Goal: Feedback & Contribution: Submit feedback/report problem

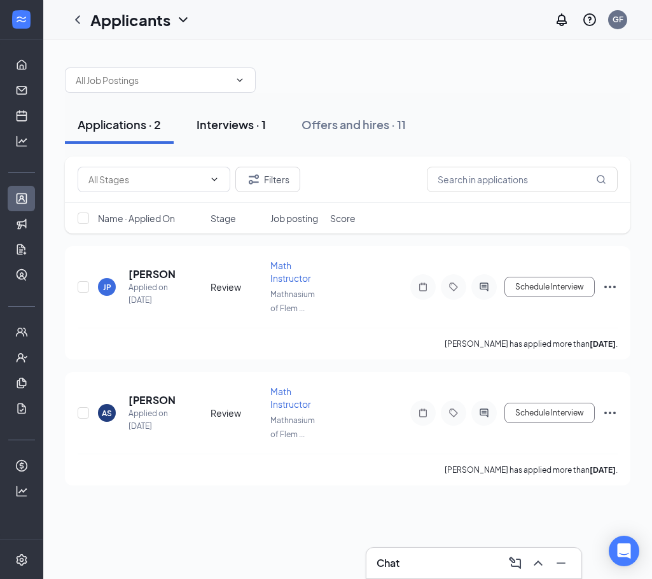
click at [268, 125] on button "Interviews · 1" at bounding box center [231, 125] width 95 height 38
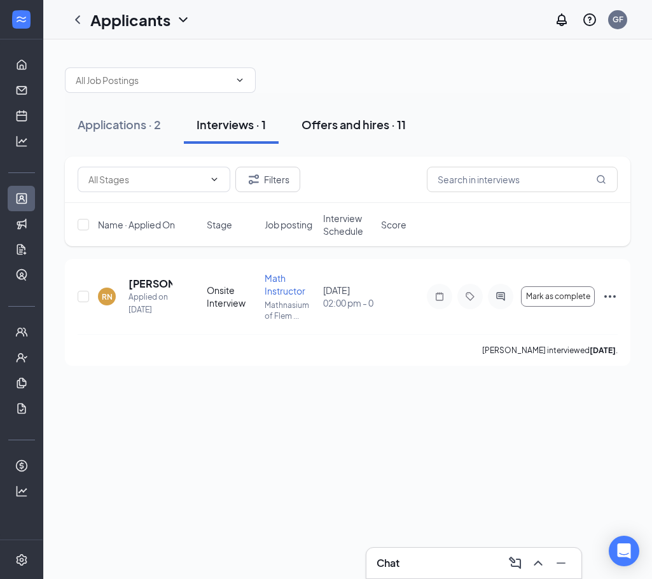
click at [339, 134] on button "Offers and hires · 11" at bounding box center [354, 125] width 130 height 38
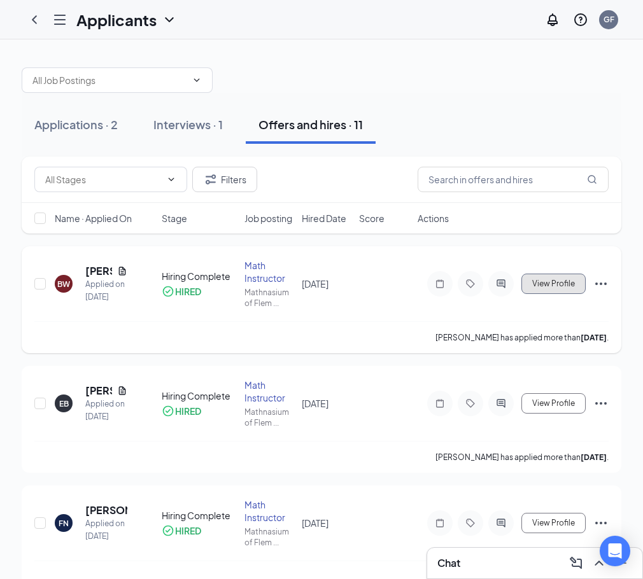
click at [555, 288] on span "View Profile" at bounding box center [553, 283] width 43 height 9
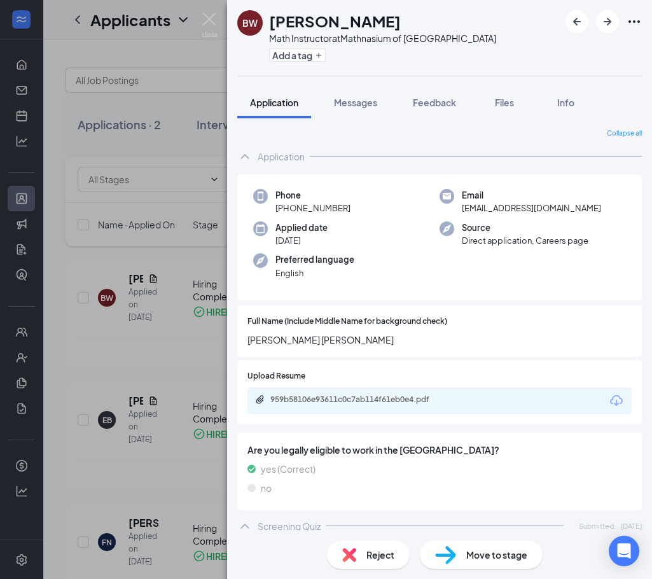
click at [475, 213] on span "benweiss721@gmail.com" at bounding box center [531, 208] width 139 height 13
copy span "benweiss721@gmail.com"
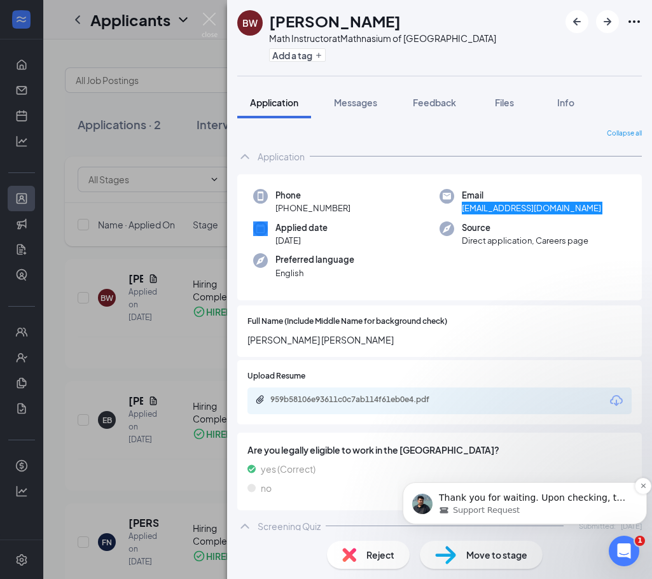
click at [567, 510] on div "Support Request" at bounding box center [535, 510] width 192 height 11
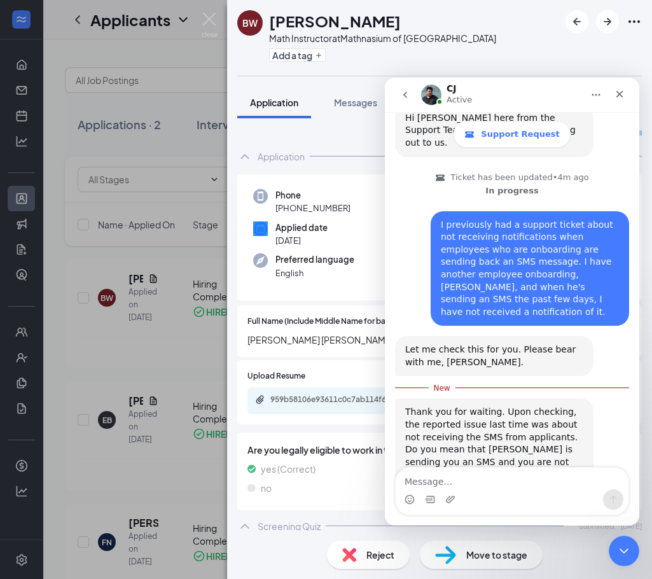
scroll to position [346, 0]
type textarea "Correct"
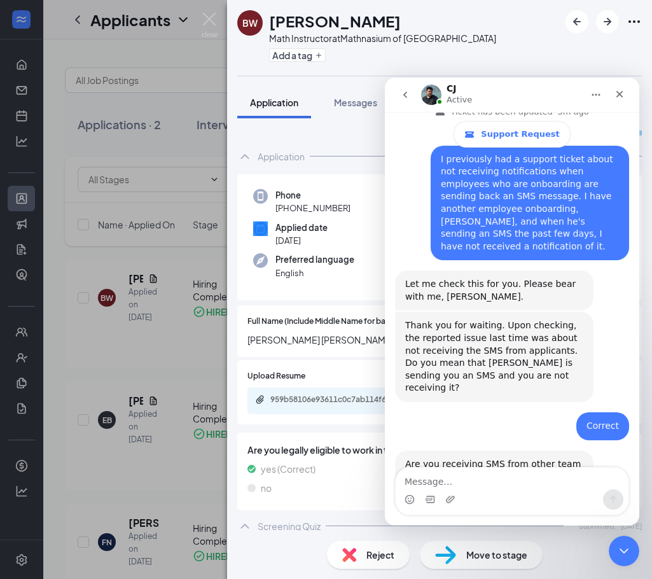
scroll to position [413, 0]
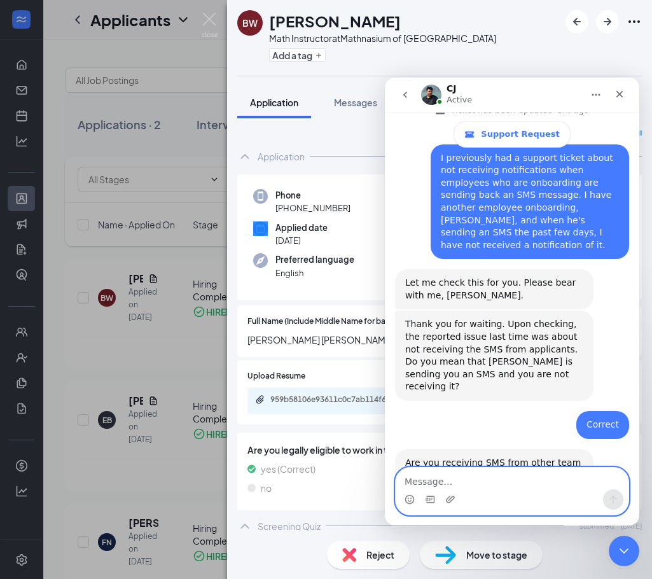
click at [508, 473] on textarea "Message…" at bounding box center [512, 479] width 233 height 22
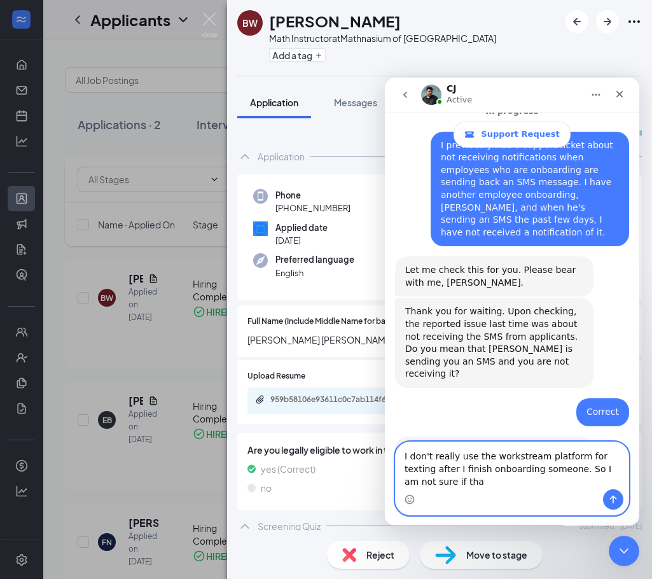
scroll to position [438, 0]
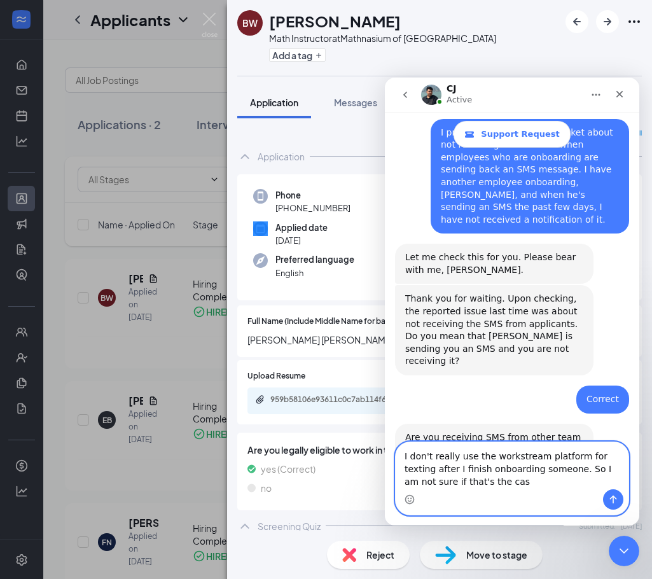
type textarea "I don't really use the workstream platform for texting after I finish onboardin…"
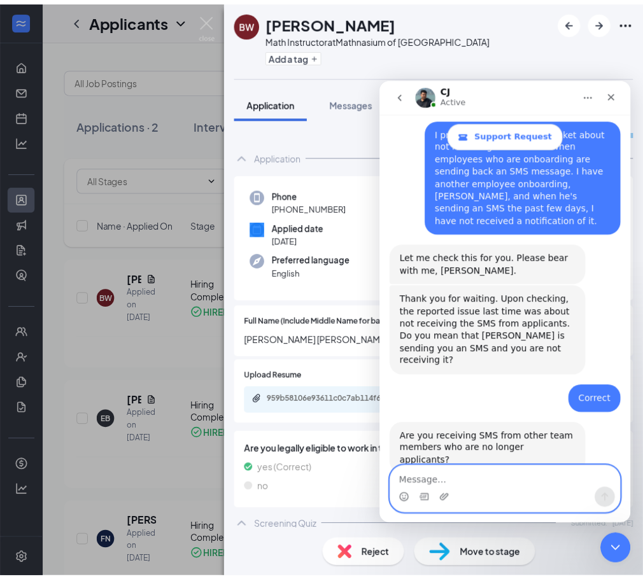
scroll to position [476, 0]
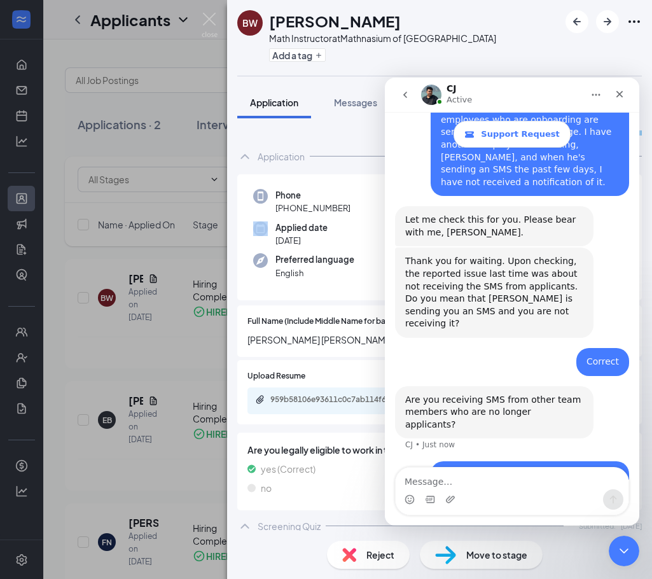
click at [185, 127] on div "BW Ben Weiss Math Instructor at Mathnasium of Flemington Add a tag Application …" at bounding box center [326, 289] width 652 height 579
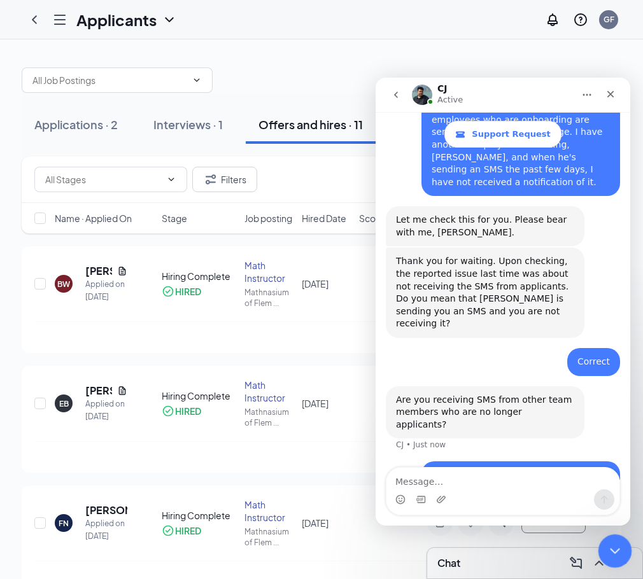
click at [622, 547] on div "Close Intercom Messenger" at bounding box center [613, 549] width 31 height 31
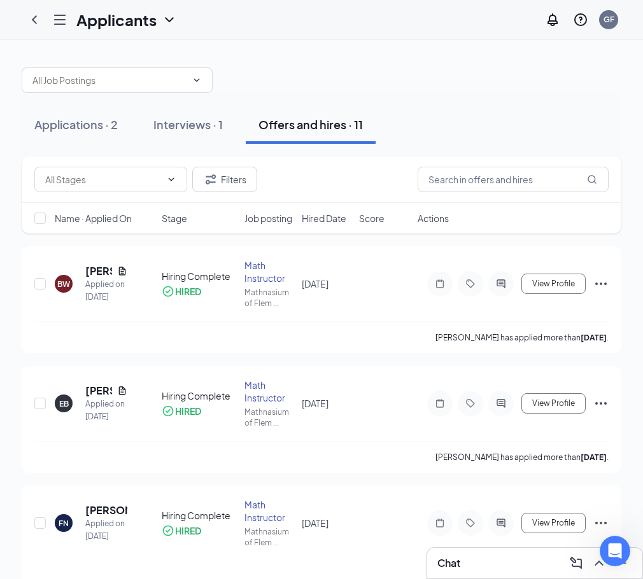
scroll to position [476, 0]
click at [451, 563] on div "Chat" at bounding box center [534, 563] width 195 height 20
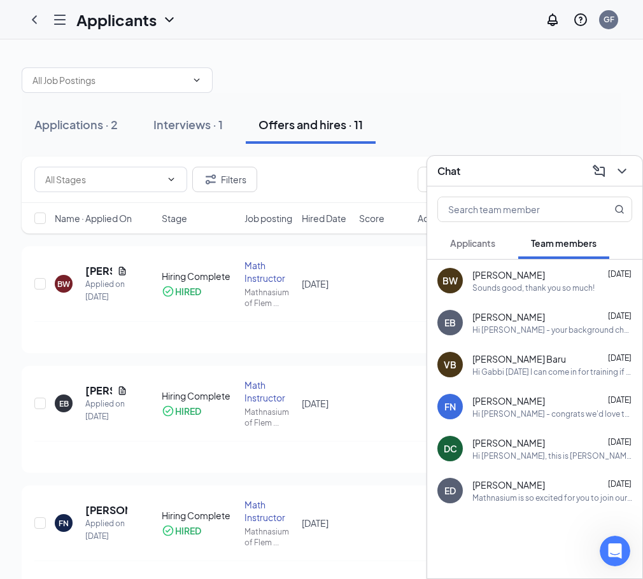
click at [472, 281] on div "Benjamin Weiss Aug 25 Sounds good, thank you so much!" at bounding box center [552, 281] width 160 height 25
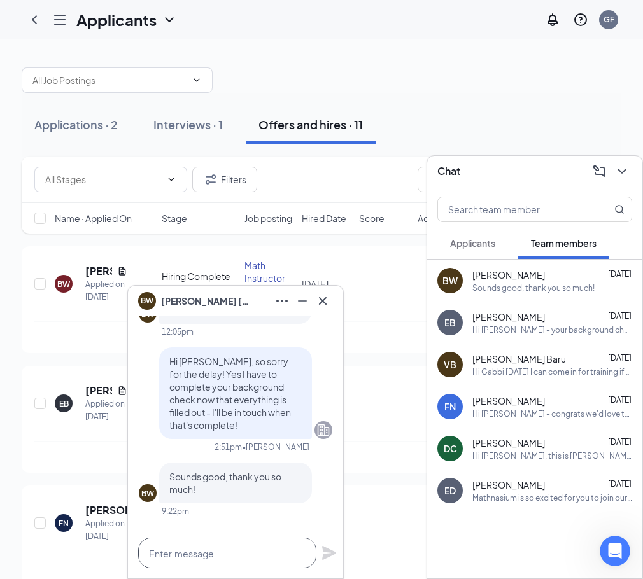
click at [239, 550] on textarea at bounding box center [227, 553] width 178 height 31
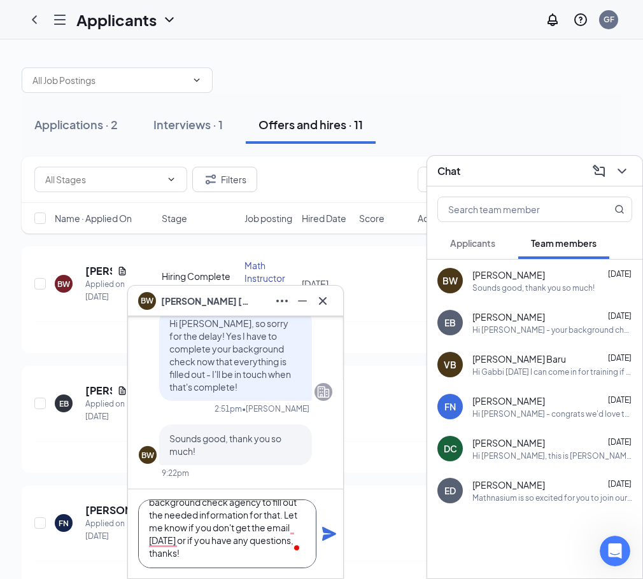
scroll to position [39, 0]
type textarea "Hi [PERSON_NAME], you should be receiving an email from Sterling/[PERSON_NAME] …"
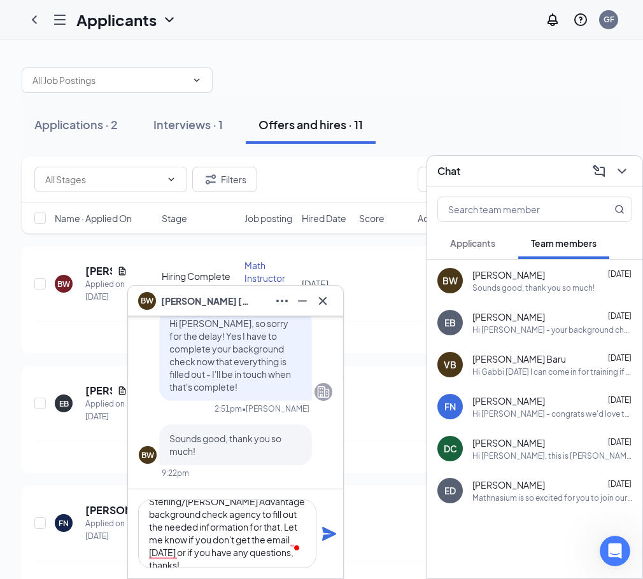
click at [323, 535] on icon "Plane" at bounding box center [328, 533] width 15 height 15
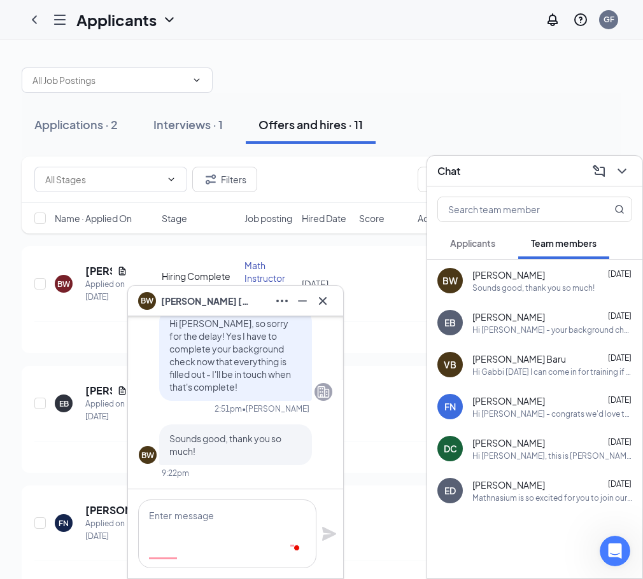
scroll to position [0, 0]
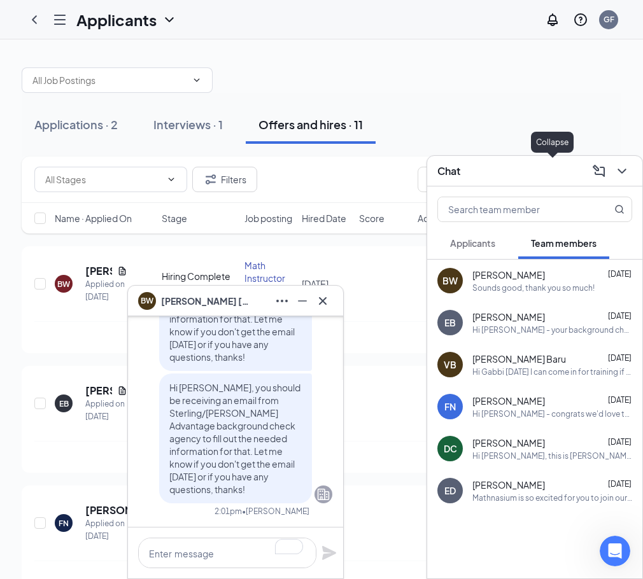
click at [617, 169] on icon "ChevronDown" at bounding box center [621, 171] width 8 height 5
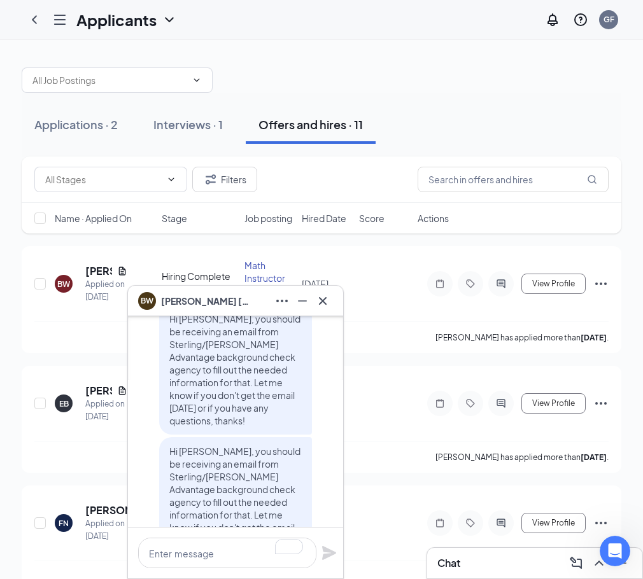
scroll to position [-127, 0]
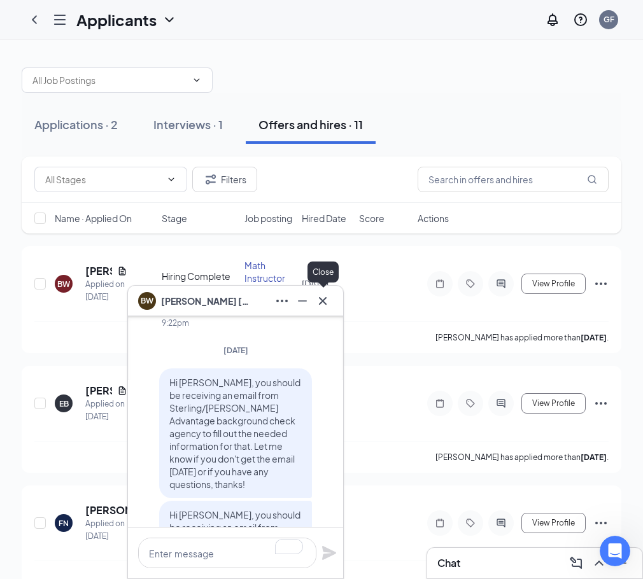
click at [322, 302] on icon "Cross" at bounding box center [323, 301] width 8 height 8
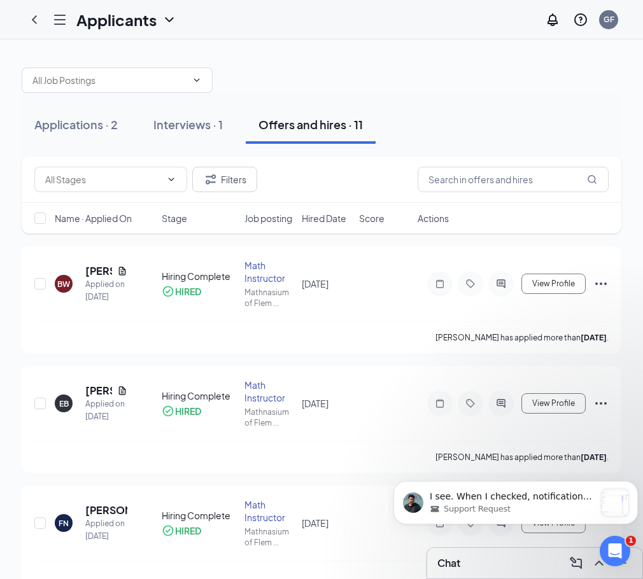
scroll to position [993, 0]
click at [532, 506] on div "Support Request" at bounding box center [512, 508] width 165 height 11
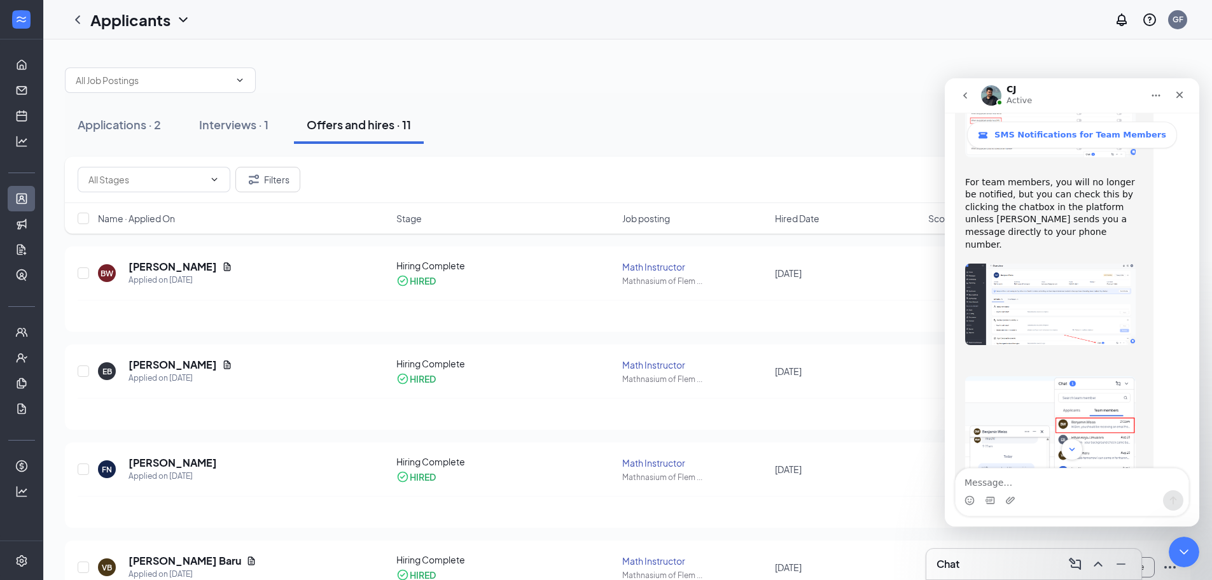
scroll to position [935, 0]
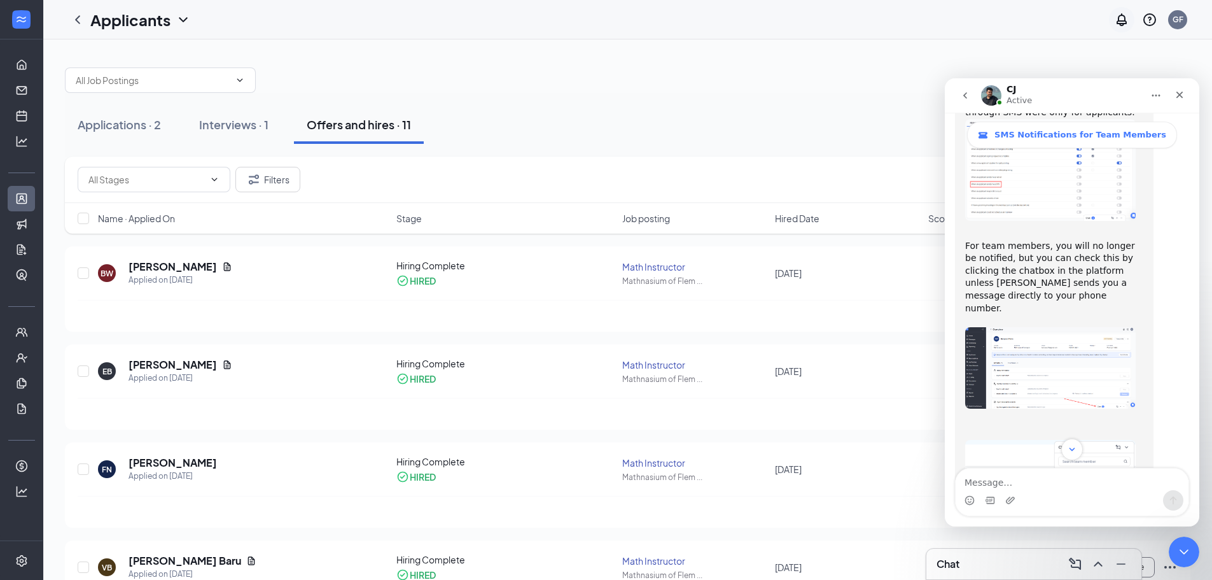
click at [652, 22] on icon "Notifications" at bounding box center [1121, 19] width 15 height 15
click at [652, 535] on div "Close Intercom Messenger" at bounding box center [1182, 550] width 31 height 31
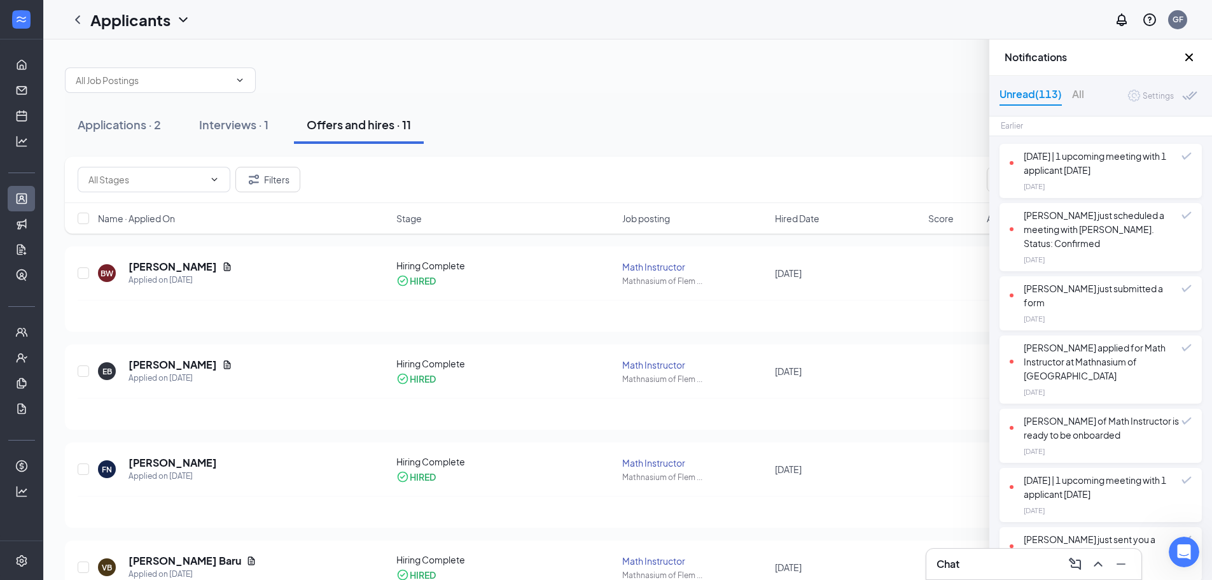
click at [652, 94] on div "Settings" at bounding box center [1158, 96] width 31 height 13
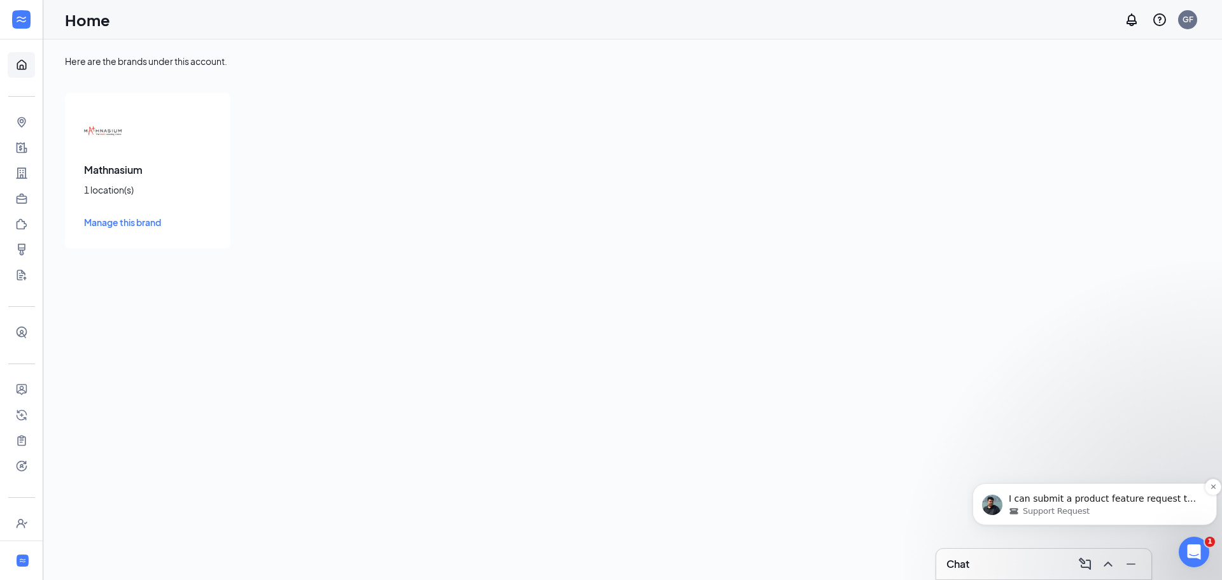
click at [1073, 507] on span "Support Request" at bounding box center [1056, 510] width 67 height 11
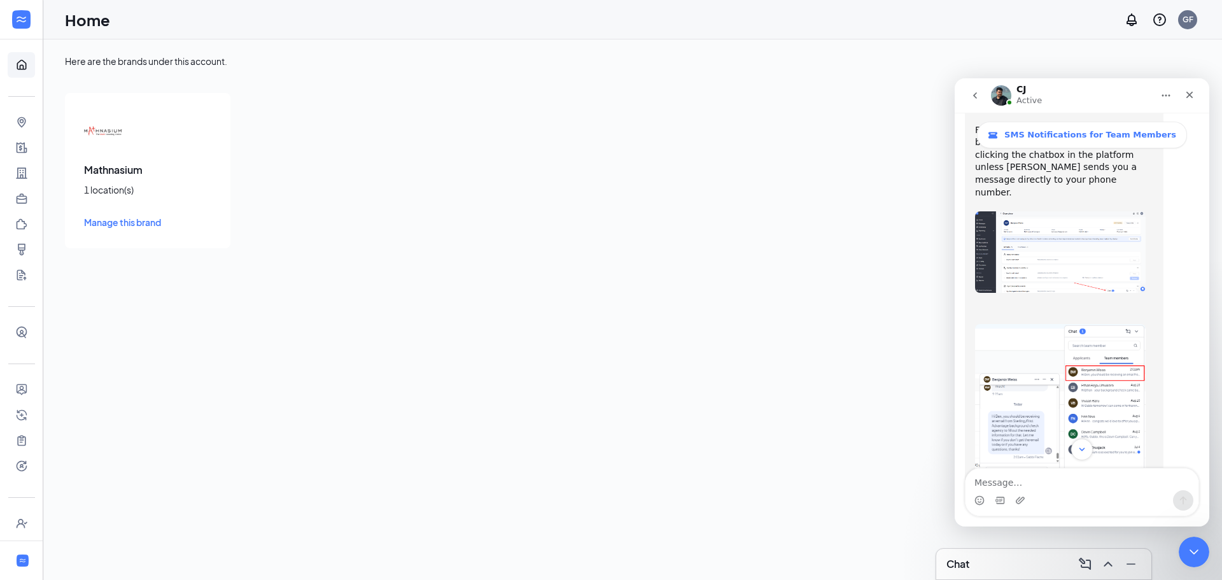
scroll to position [1072, 0]
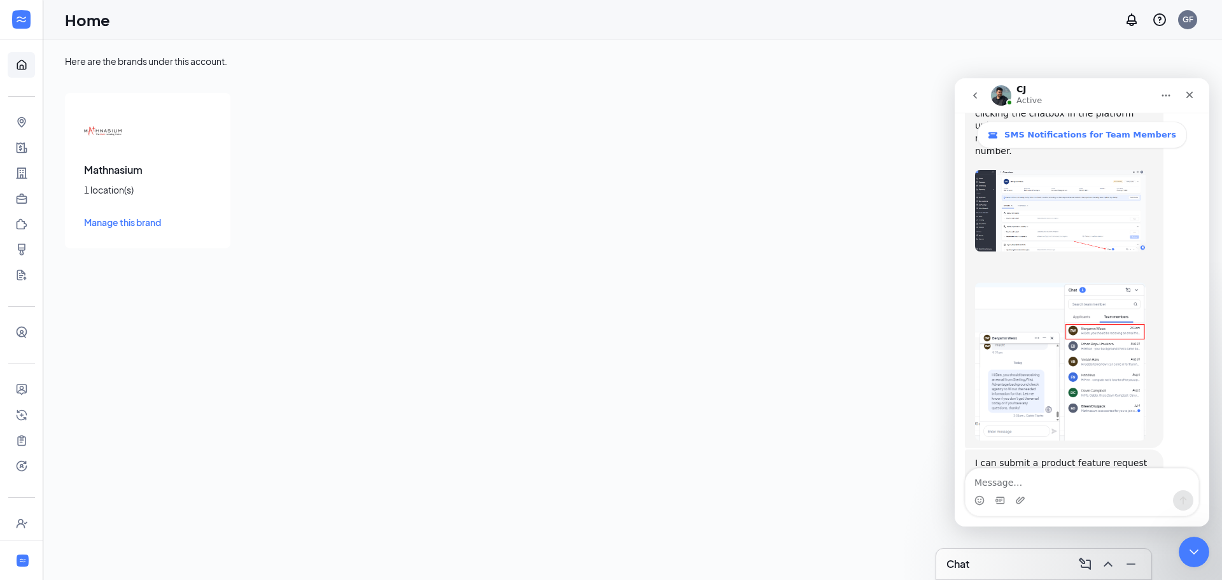
click at [1088, 478] on textarea "Message…" at bounding box center [1081, 479] width 233 height 22
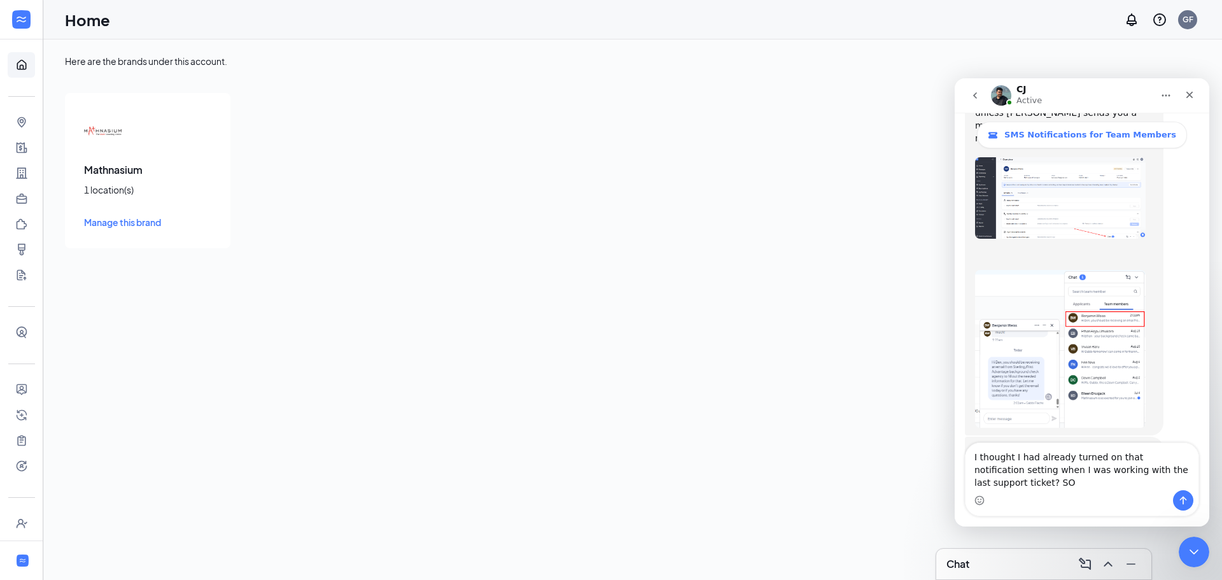
scroll to position [1097, 0]
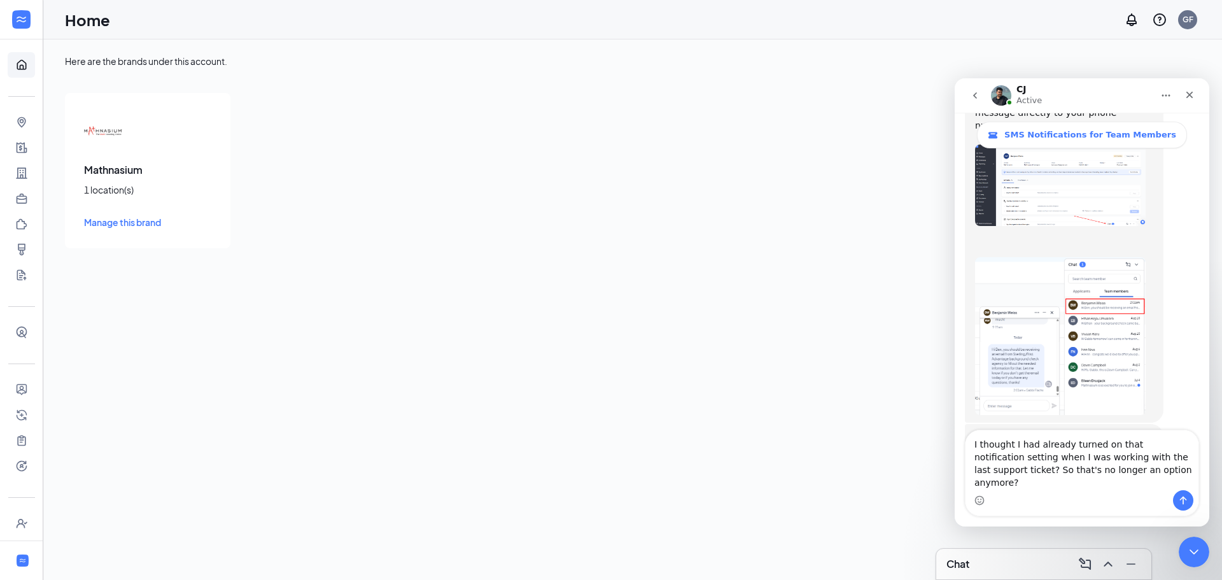
type textarea "I thought I had already turned on that notification setting when I was working …"
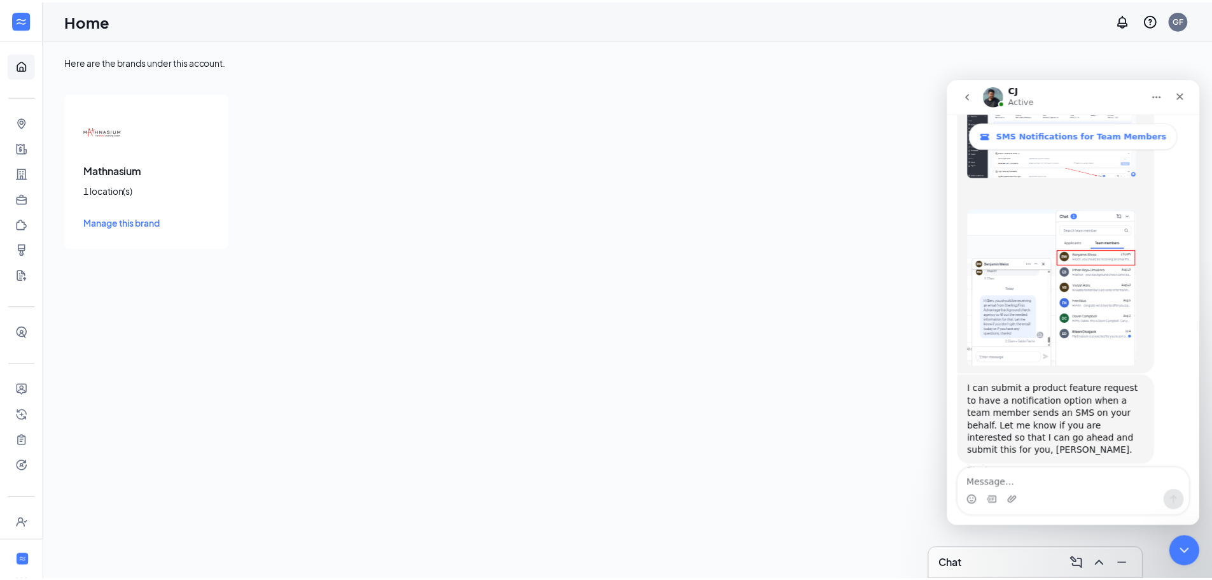
scroll to position [1147, 0]
click at [18, 556] on icon "WorkstreamLogo" at bounding box center [22, 560] width 8 height 8
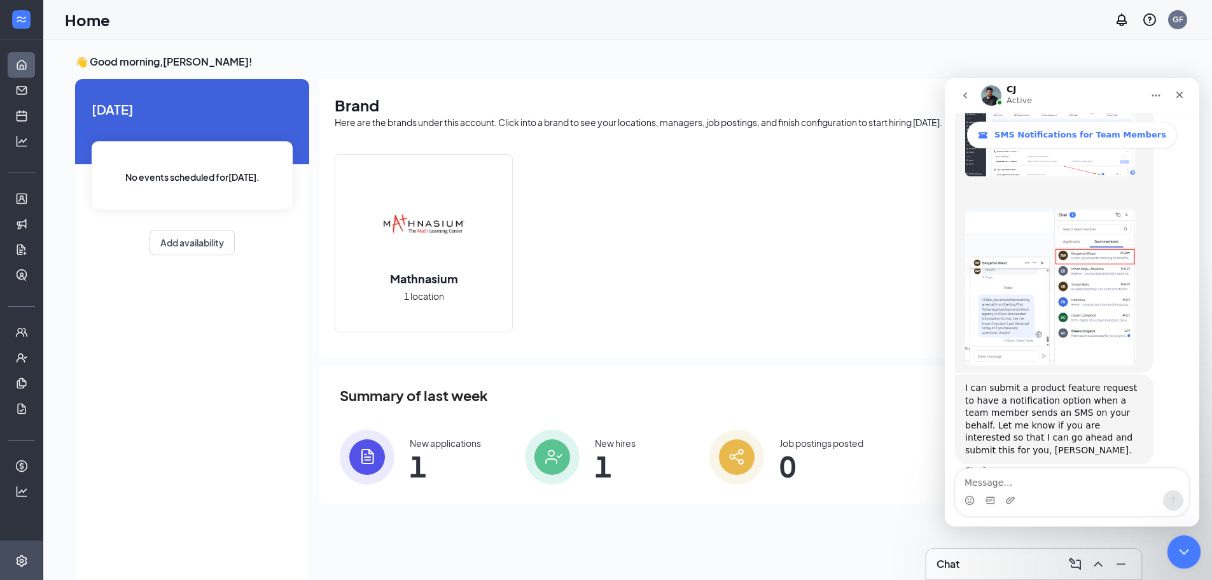
click at [1190, 548] on div "Close Intercom Messenger" at bounding box center [1182, 550] width 31 height 31
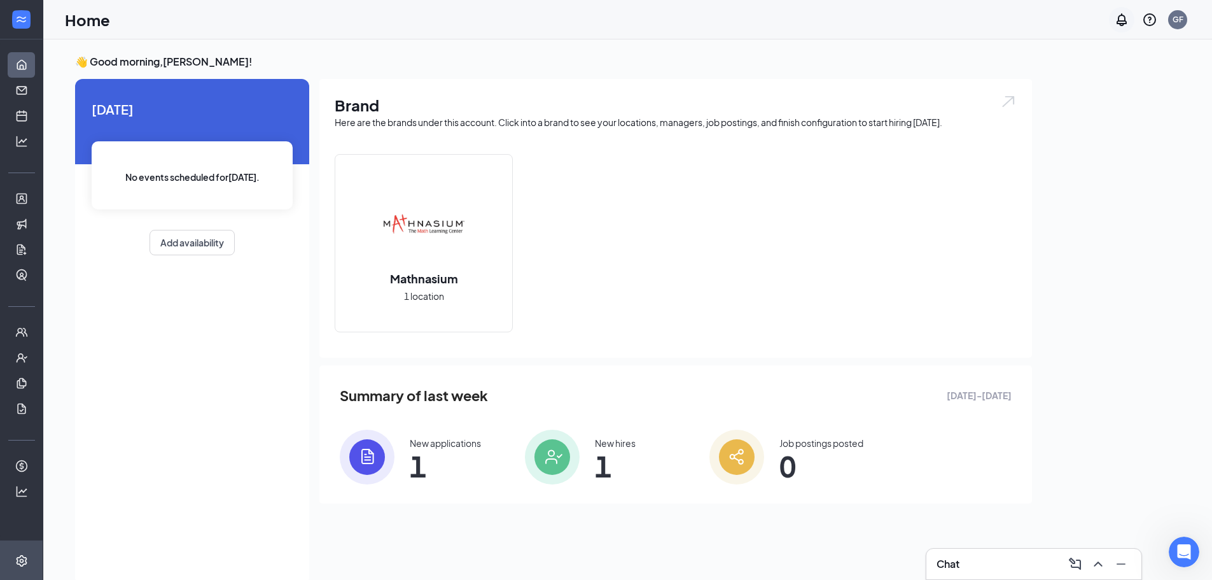
scroll to position [1147, 0]
click at [1123, 18] on icon "Notifications" at bounding box center [1121, 19] width 15 height 15
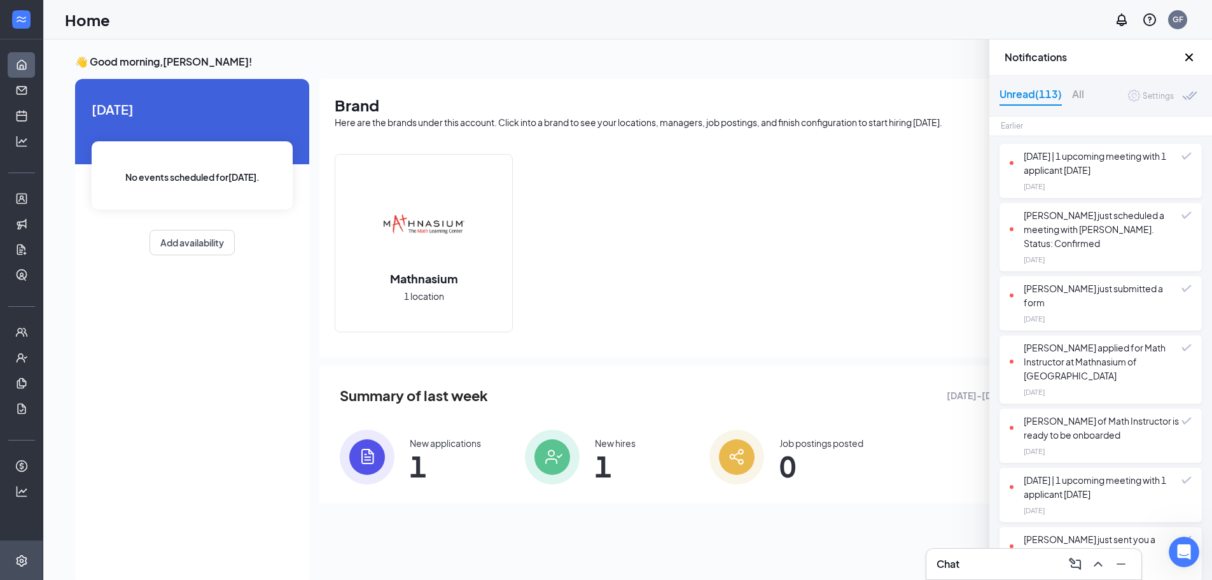
click at [1143, 95] on div "Settings" at bounding box center [1158, 96] width 31 height 13
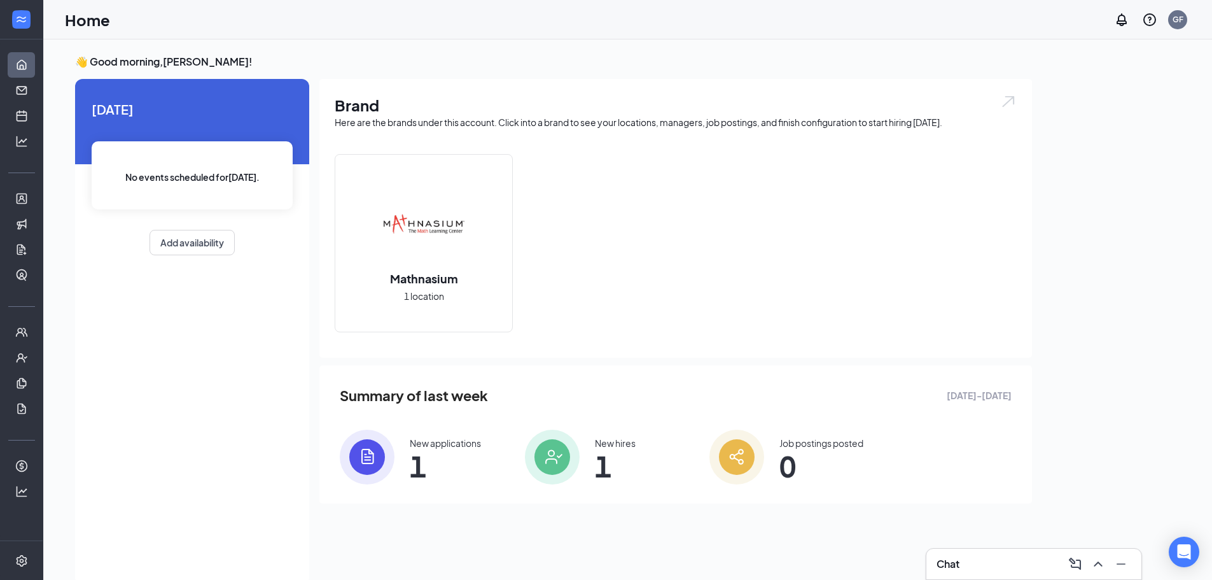
click at [967, 568] on div "Chat" at bounding box center [1034, 564] width 195 height 20
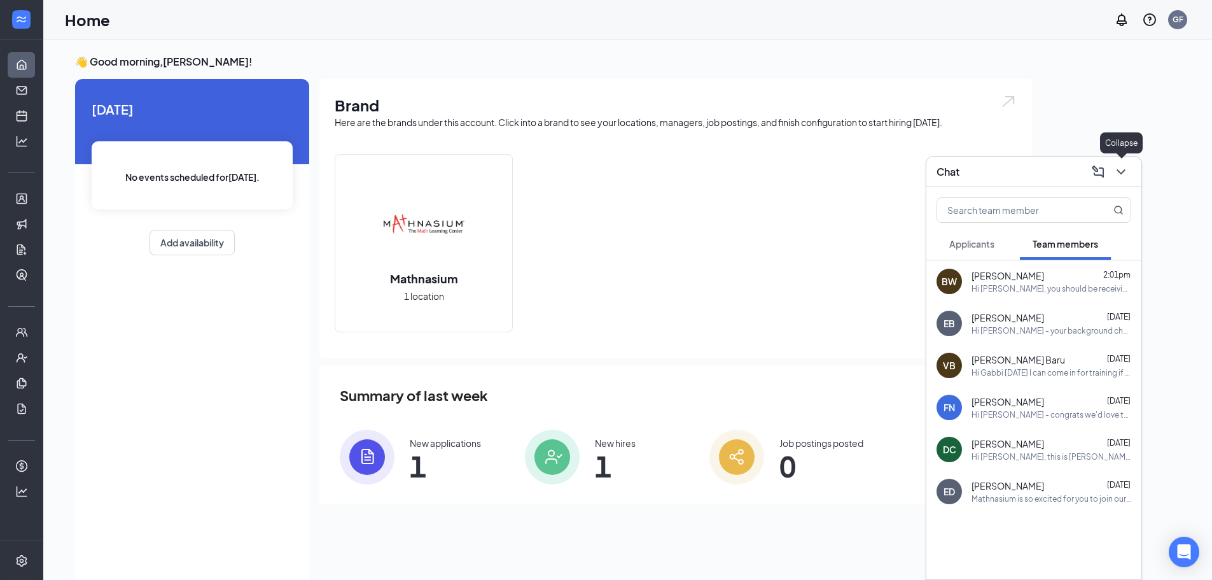
click at [1124, 167] on icon "ChevronDown" at bounding box center [1121, 171] width 15 height 15
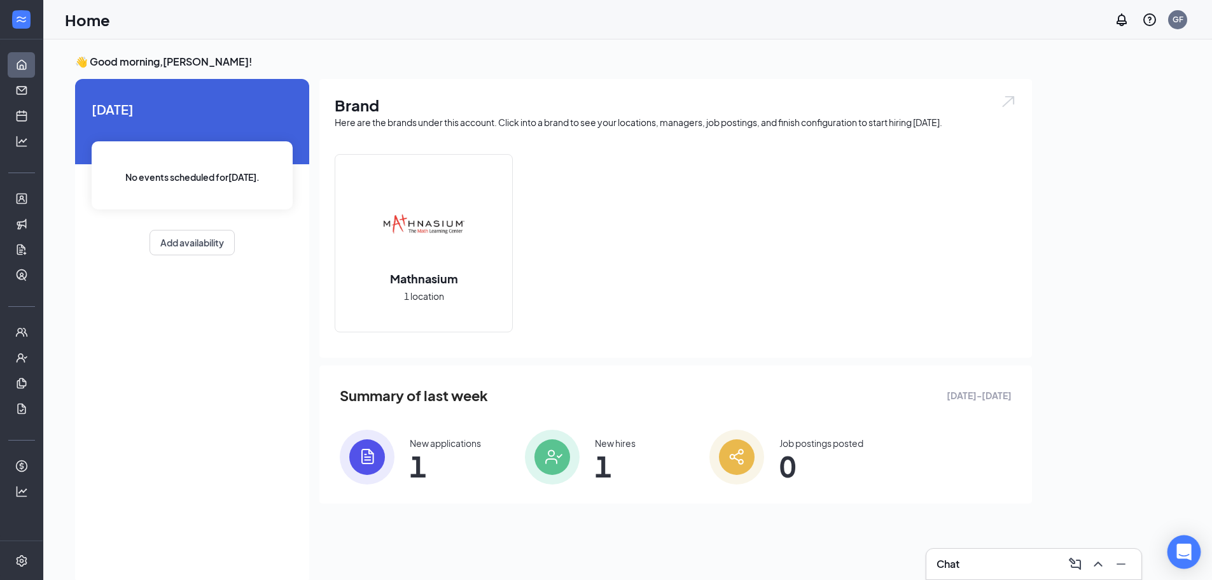
click at [1196, 549] on div "Open Intercom Messenger" at bounding box center [1185, 552] width 34 height 34
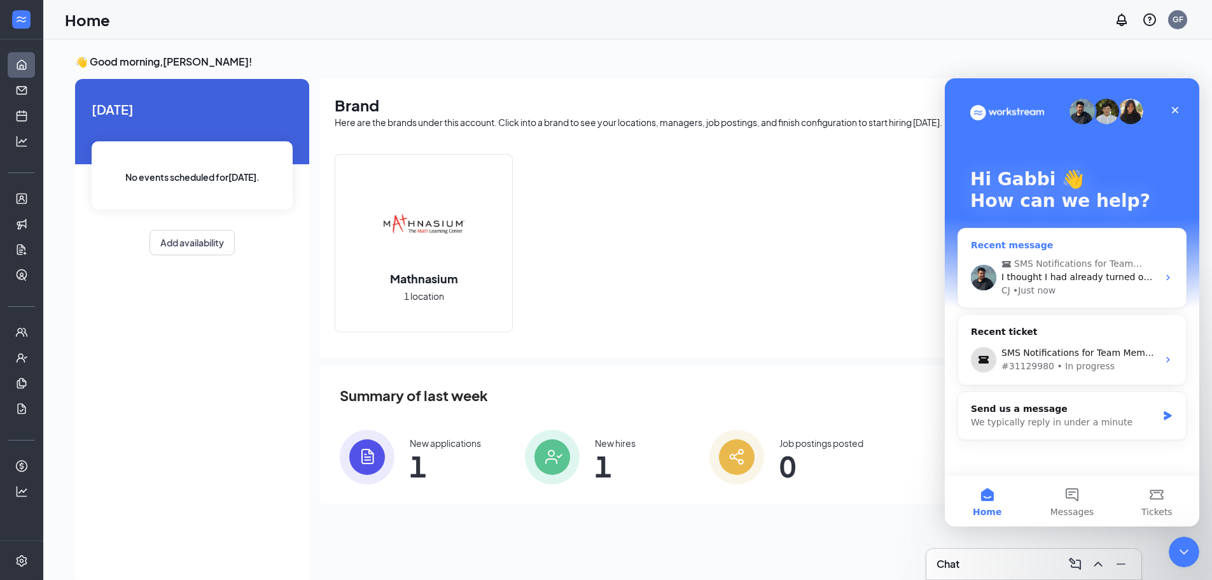
click at [1063, 264] on span "SMS Notifications for Team Members" at bounding box center [1078, 263] width 129 height 13
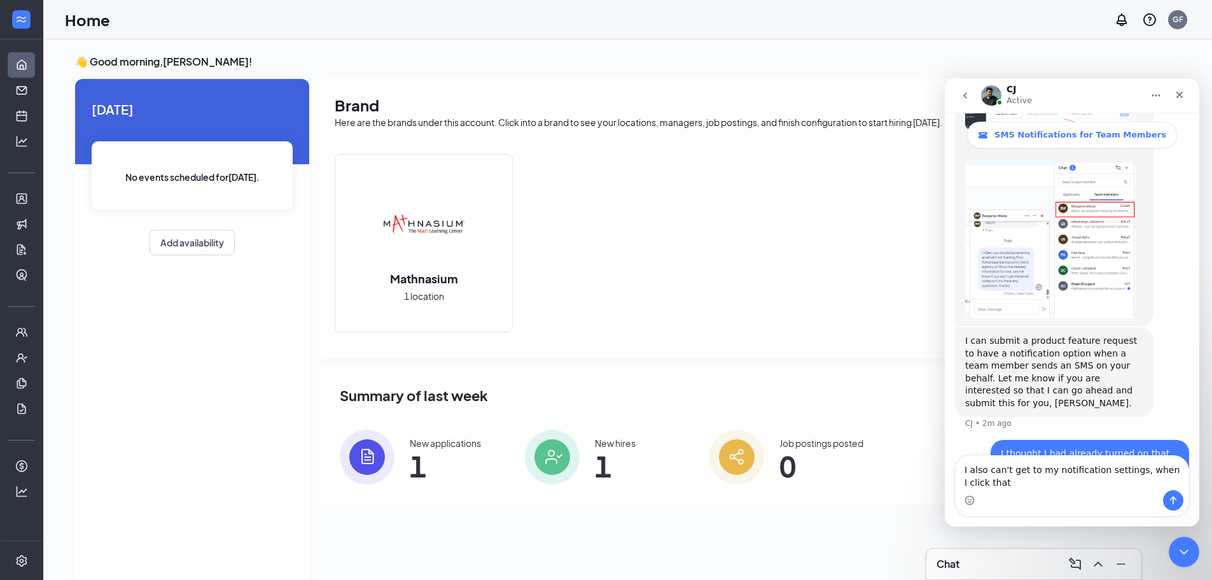
scroll to position [1208, 0]
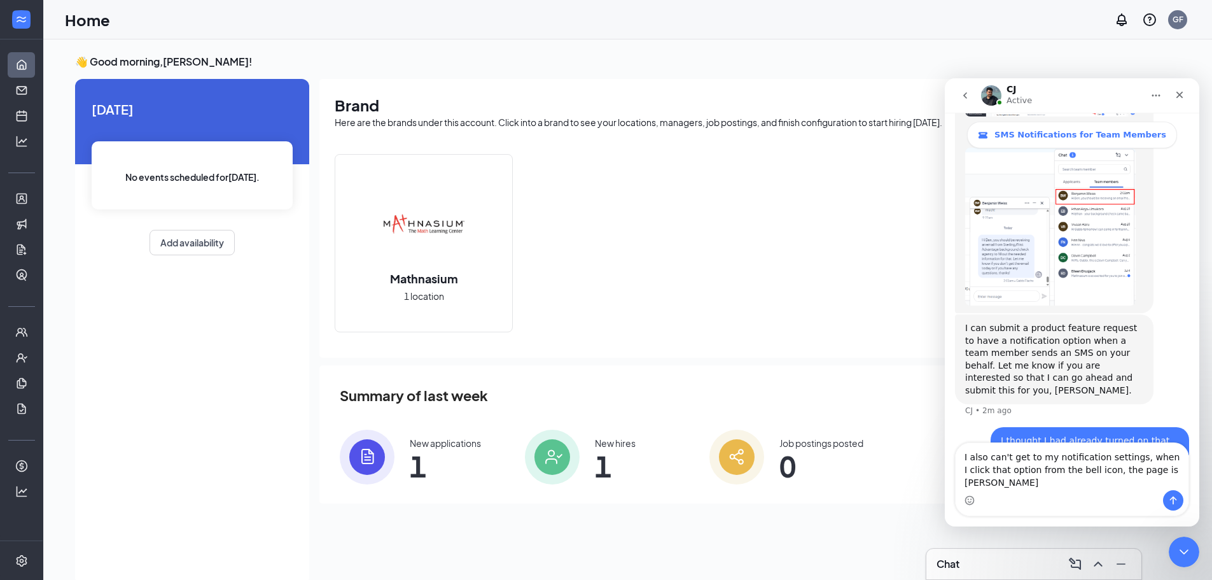
type textarea "I also can't get to my notification settings, when I click that option from the…"
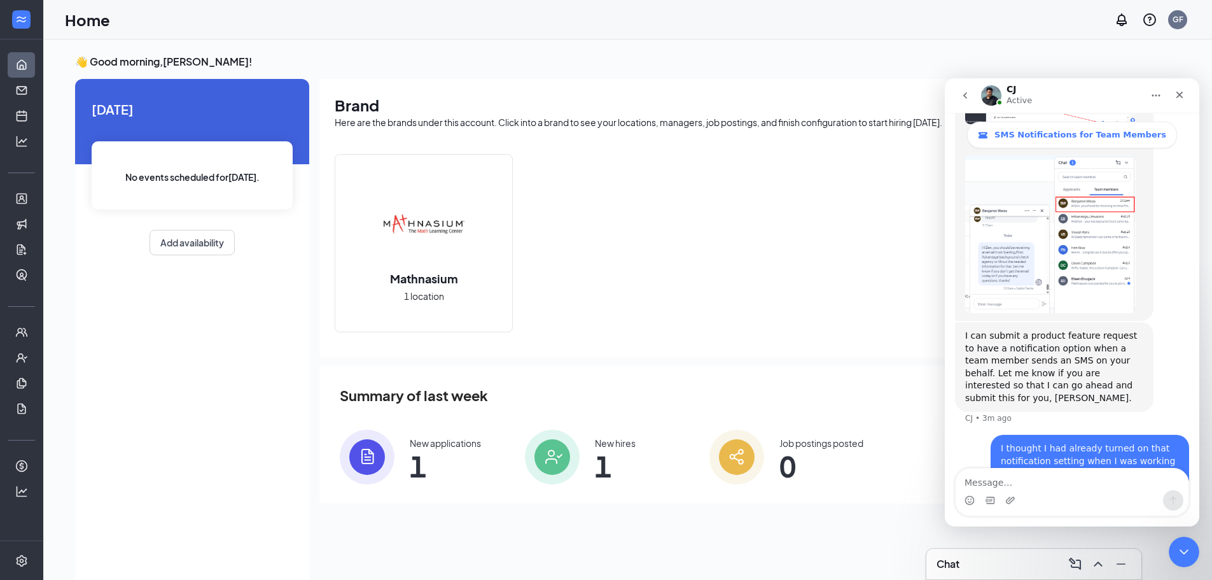
scroll to position [1250, 0]
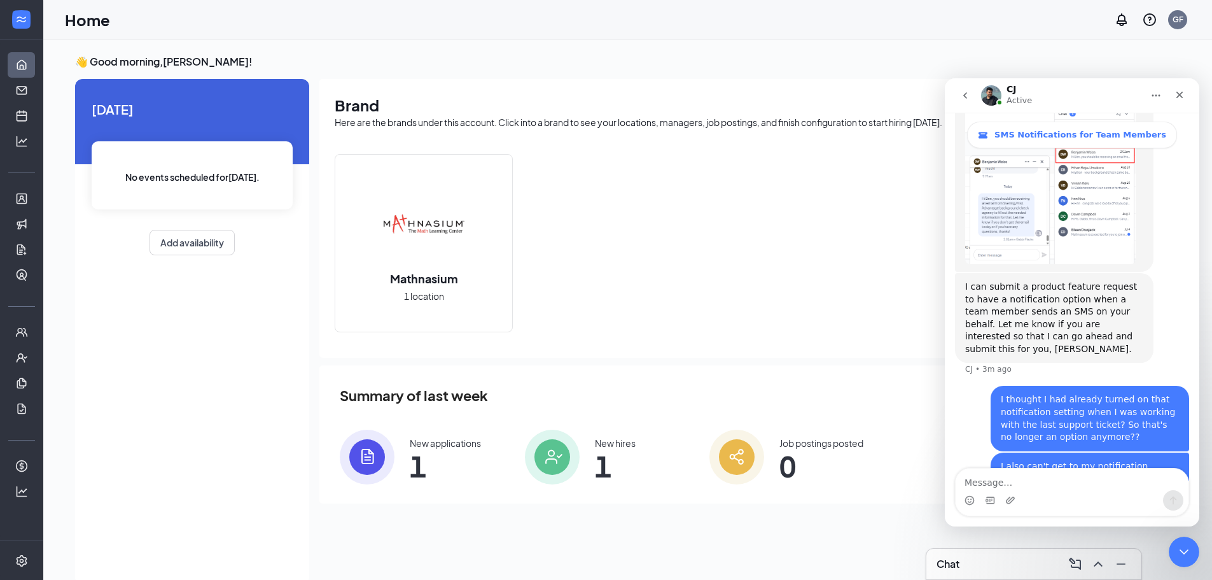
click at [839, 391] on div "Summary of last week [DATE] - [DATE]" at bounding box center [676, 395] width 672 height 22
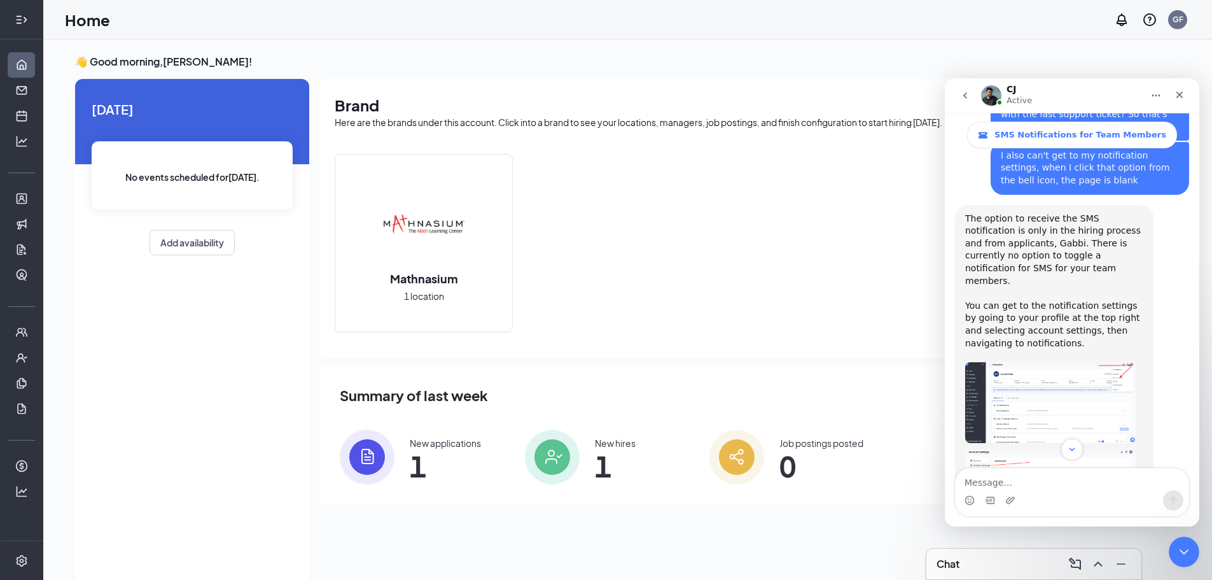
scroll to position [1571, 0]
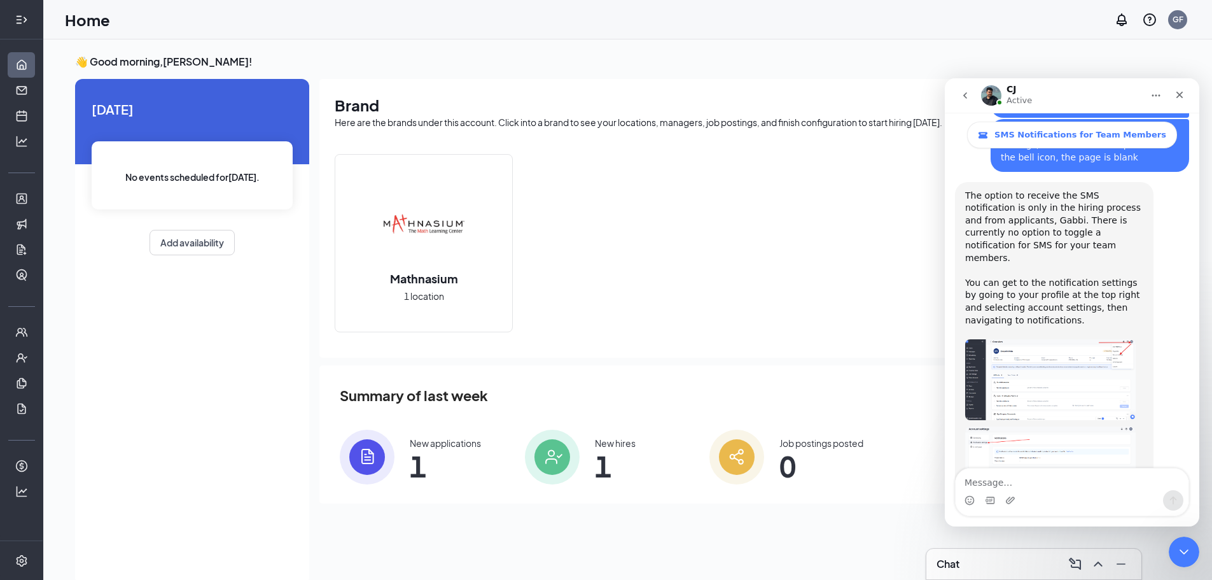
click at [1068, 426] on img "CJ says…" at bounding box center [1050, 470] width 171 height 88
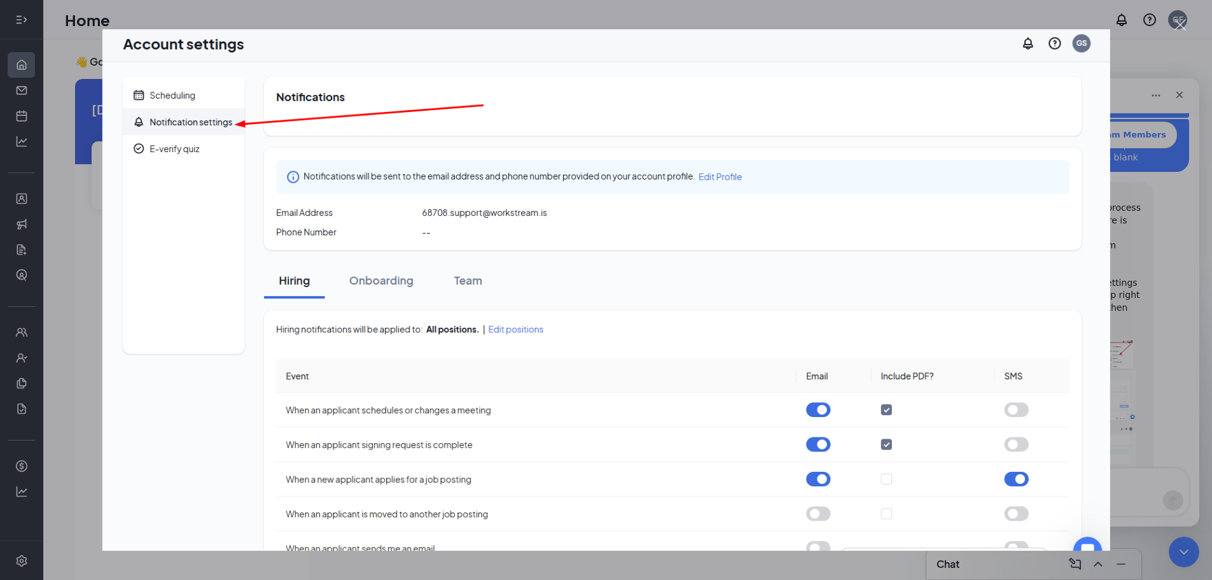
scroll to position [0, 0]
click at [1163, 251] on div "Intercom messenger" at bounding box center [606, 290] width 1212 height 580
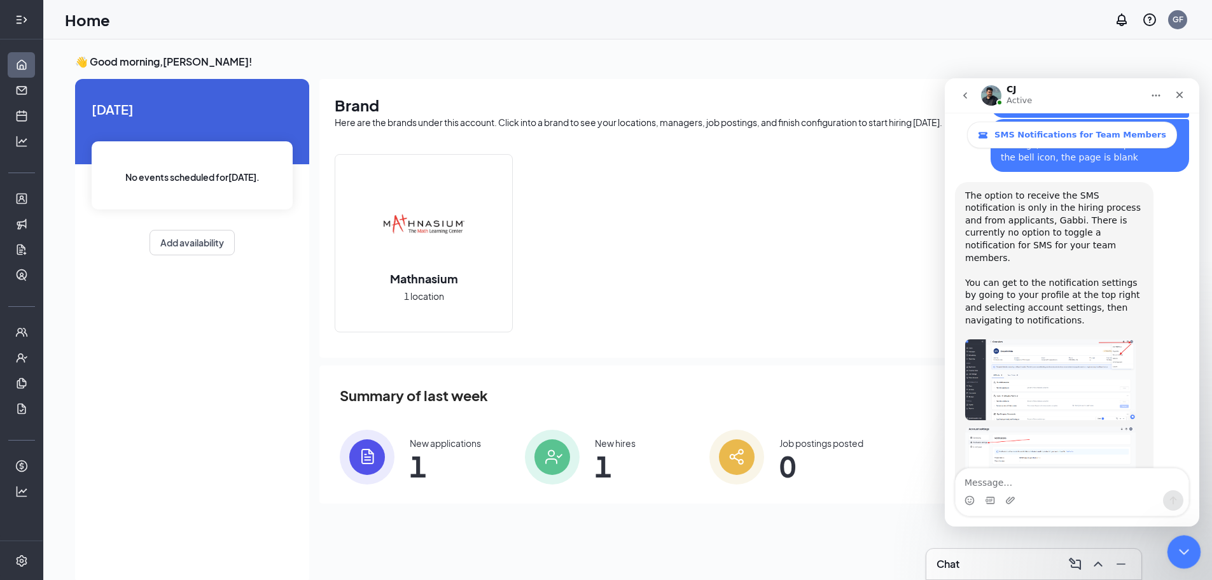
drag, startPoint x: 1183, startPoint y: 549, endPoint x: 1188, endPoint y: 538, distance: 11.4
click at [1184, 549] on icon "Close Intercom Messenger" at bounding box center [1182, 549] width 15 height 15
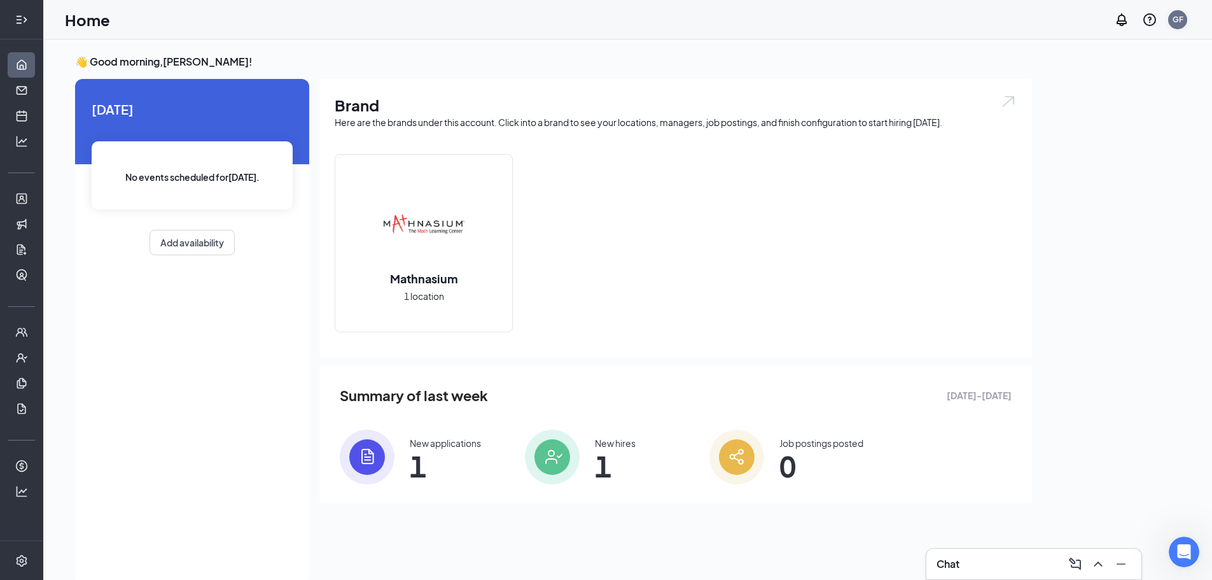
click at [1179, 18] on div "GF" at bounding box center [1178, 19] width 11 height 11
click at [1116, 118] on link "Account settings" at bounding box center [1114, 112] width 137 height 13
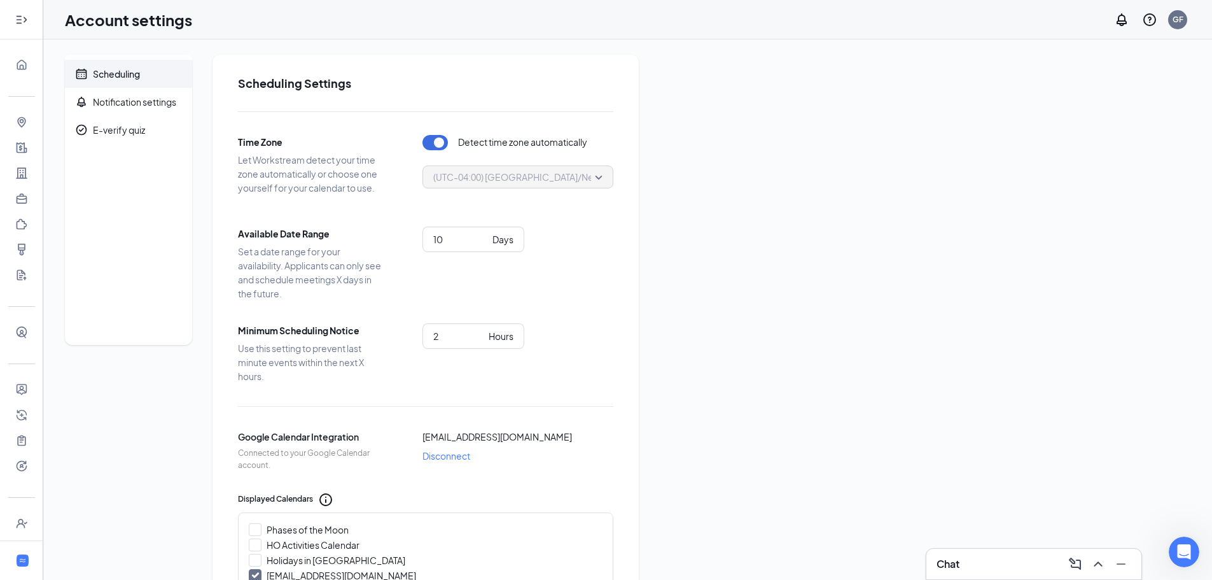
scroll to position [1620, 0]
click at [143, 104] on div "Notification settings" at bounding box center [134, 101] width 83 height 13
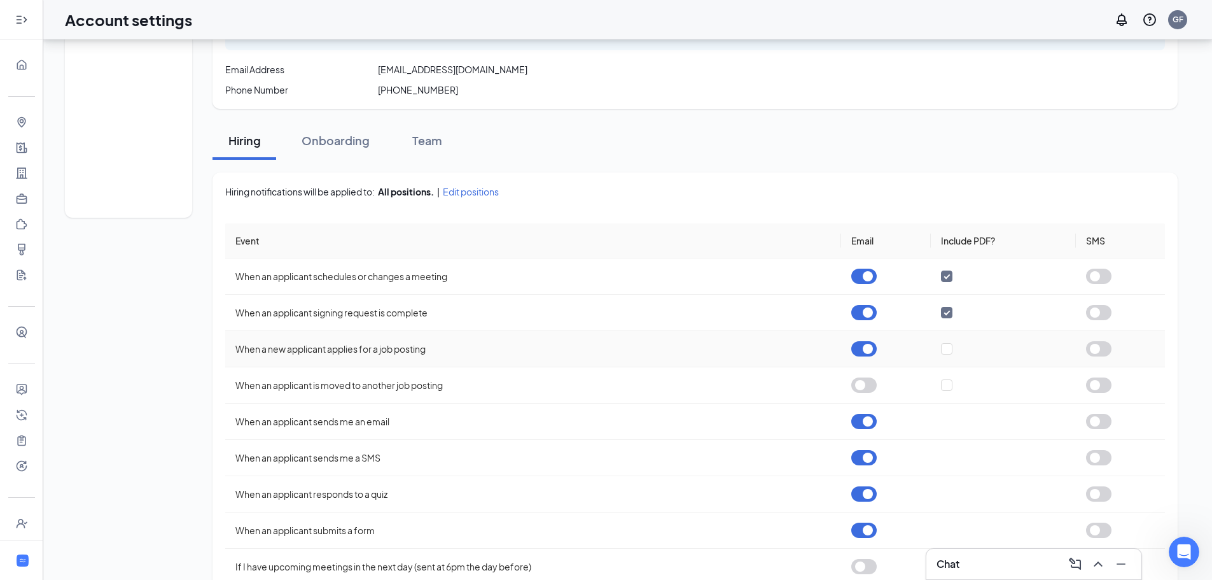
scroll to position [191, 0]
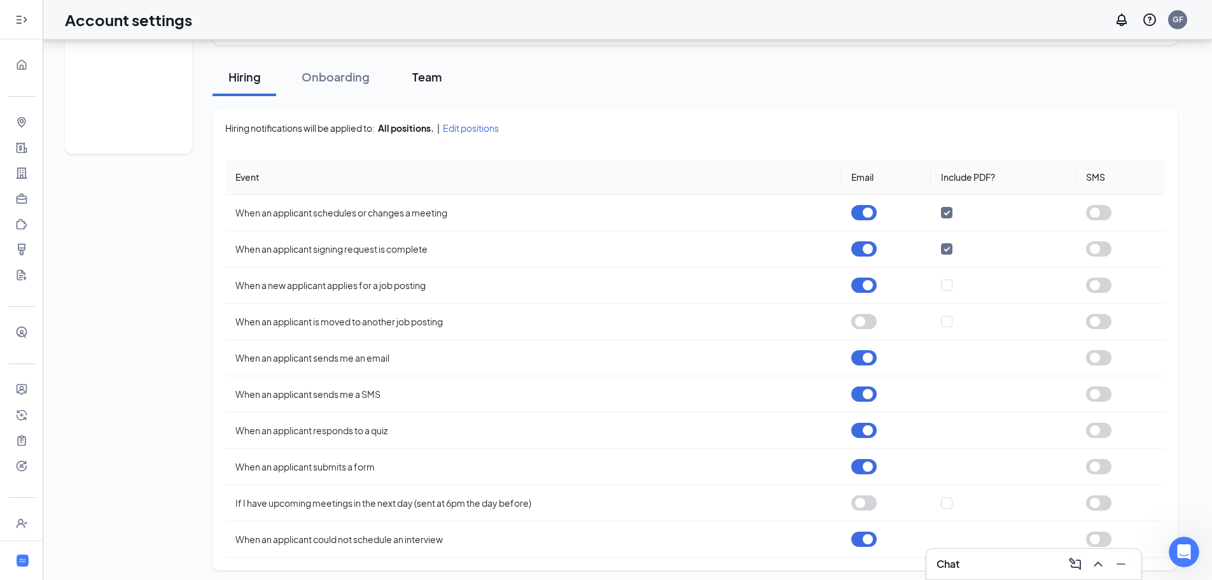
click at [428, 80] on div "Team" at bounding box center [427, 77] width 38 height 16
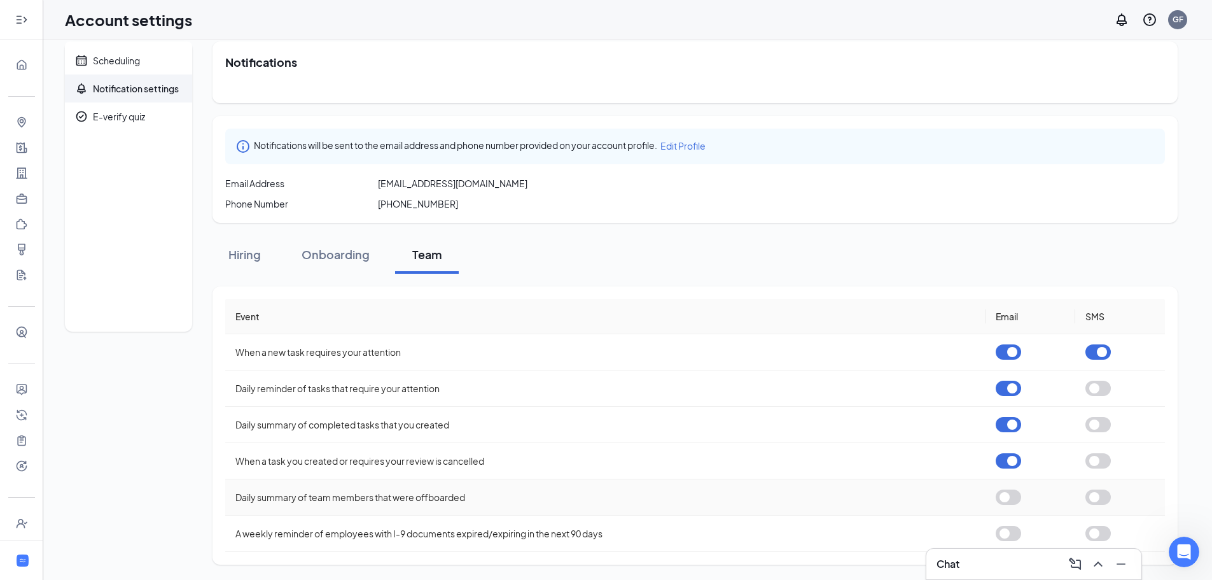
scroll to position [1571, 0]
drag, startPoint x: 1177, startPoint y: 556, endPoint x: 2344, endPoint y: 1101, distance: 1287.6
click at [1176, 557] on div "Open Intercom Messenger" at bounding box center [1182, 550] width 42 height 42
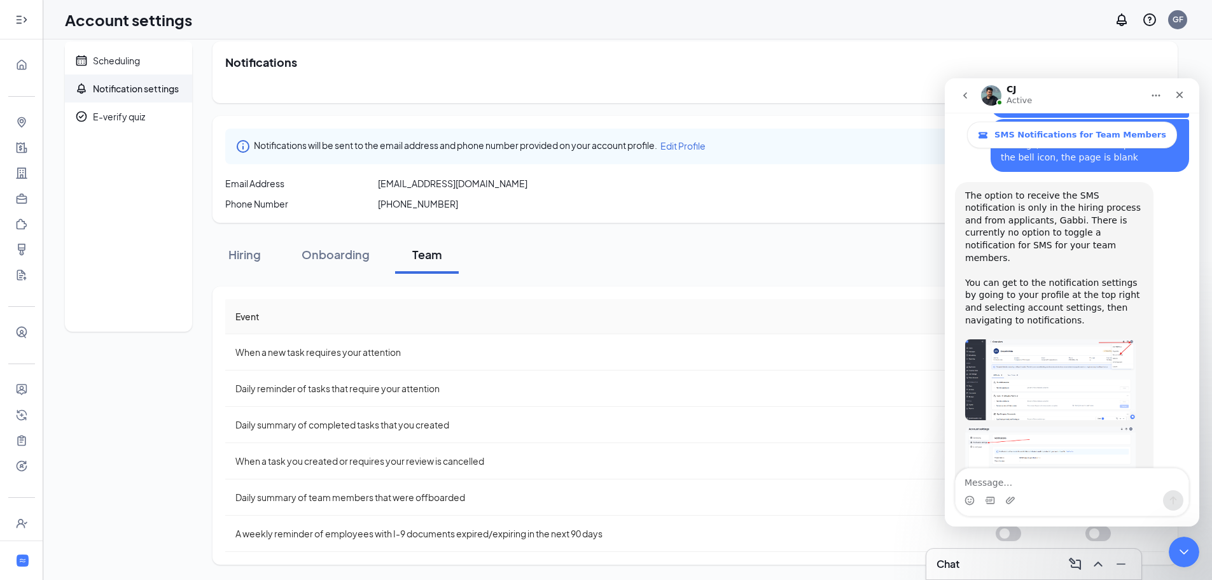
click at [1049, 486] on textarea "Message…" at bounding box center [1072, 479] width 233 height 22
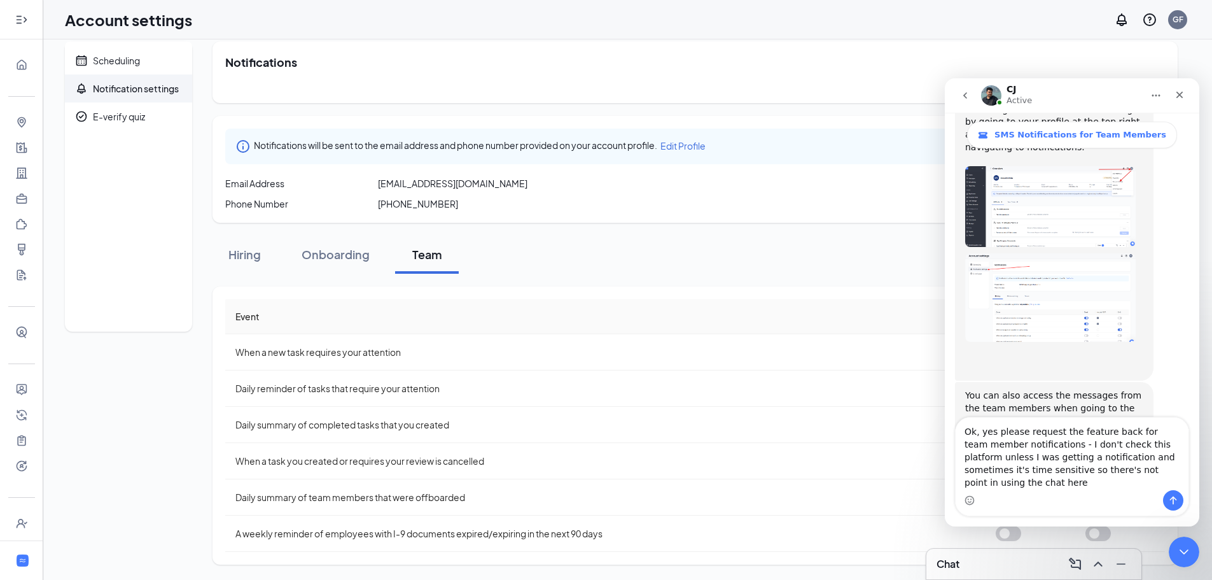
scroll to position [1756, 0]
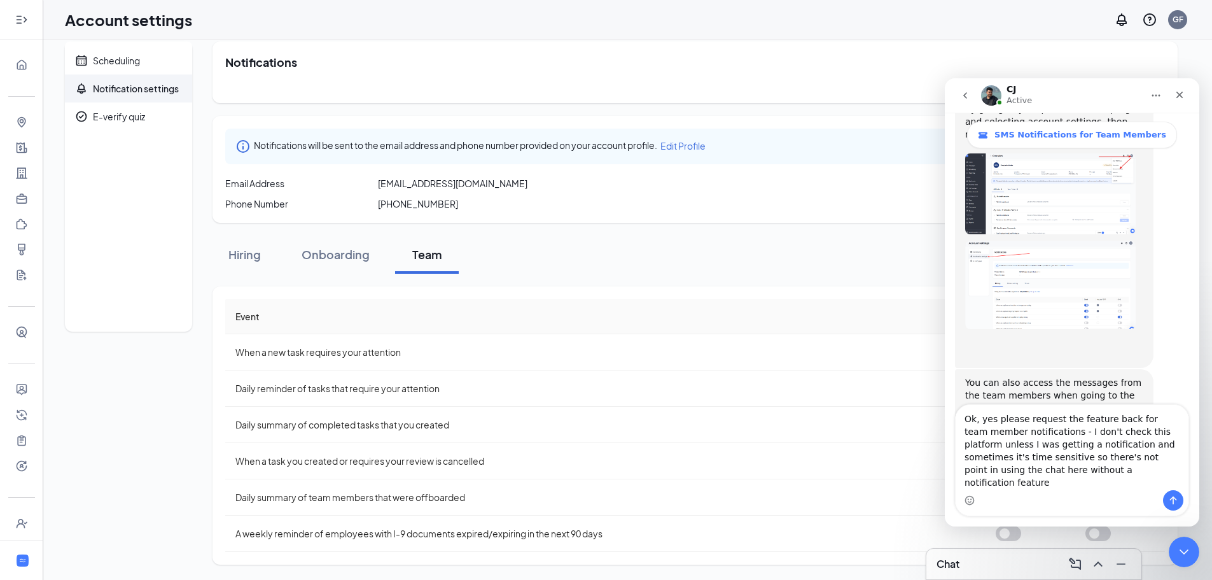
type textarea "Ok, yes please request the feature back for team member notifications - I don't…"
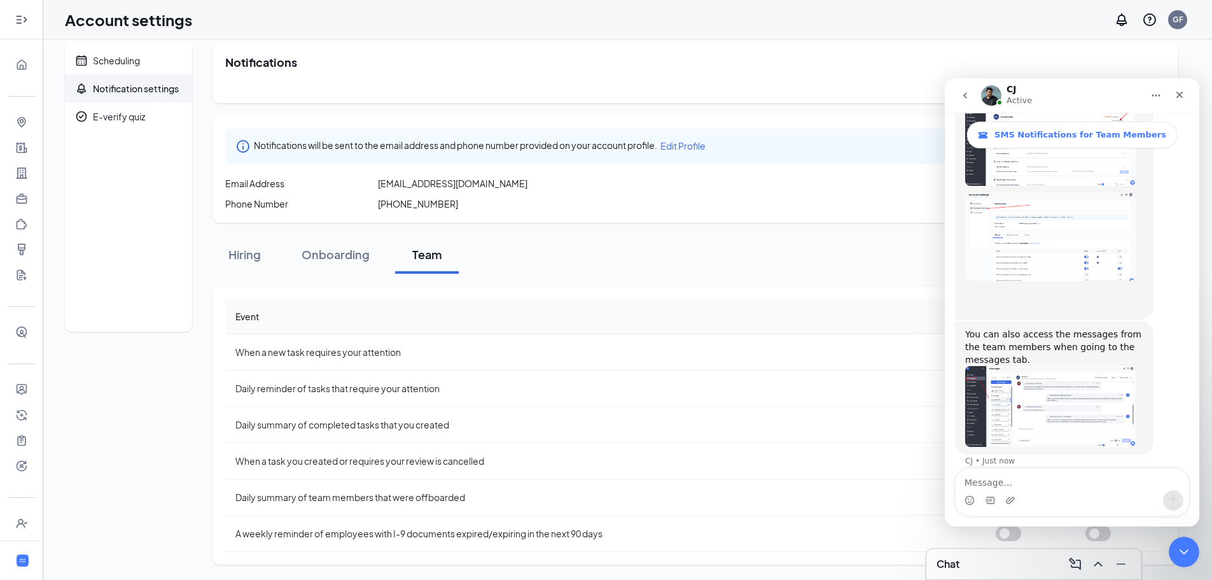
scroll to position [1805, 0]
click at [1184, 554] on icon "Close Intercom Messenger" at bounding box center [1182, 549] width 15 height 15
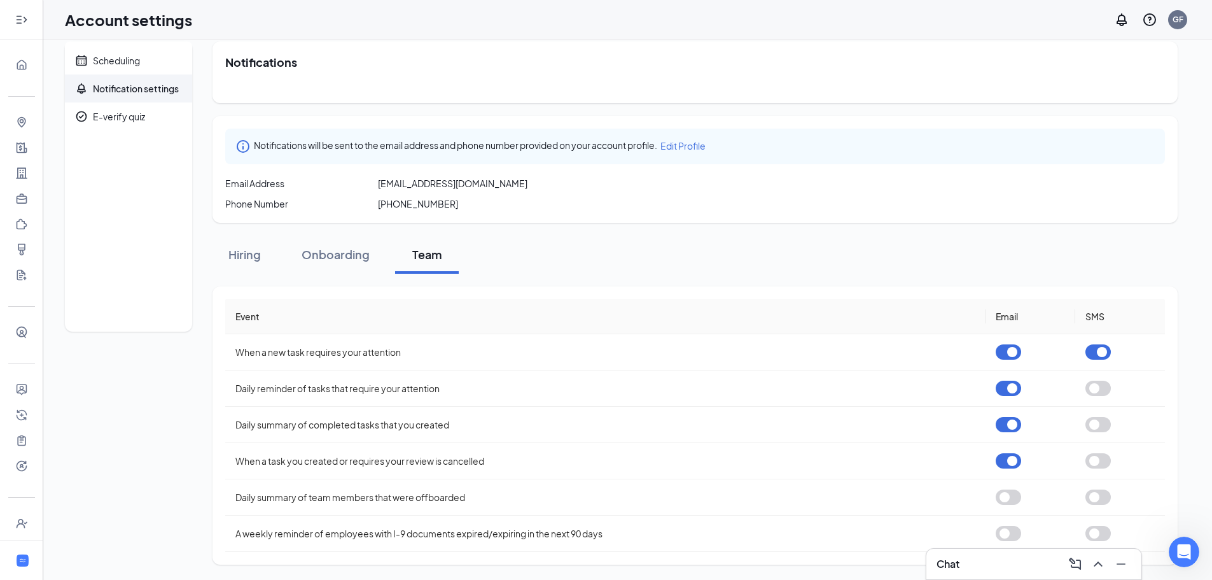
click at [982, 564] on div "Chat" at bounding box center [1034, 564] width 195 height 20
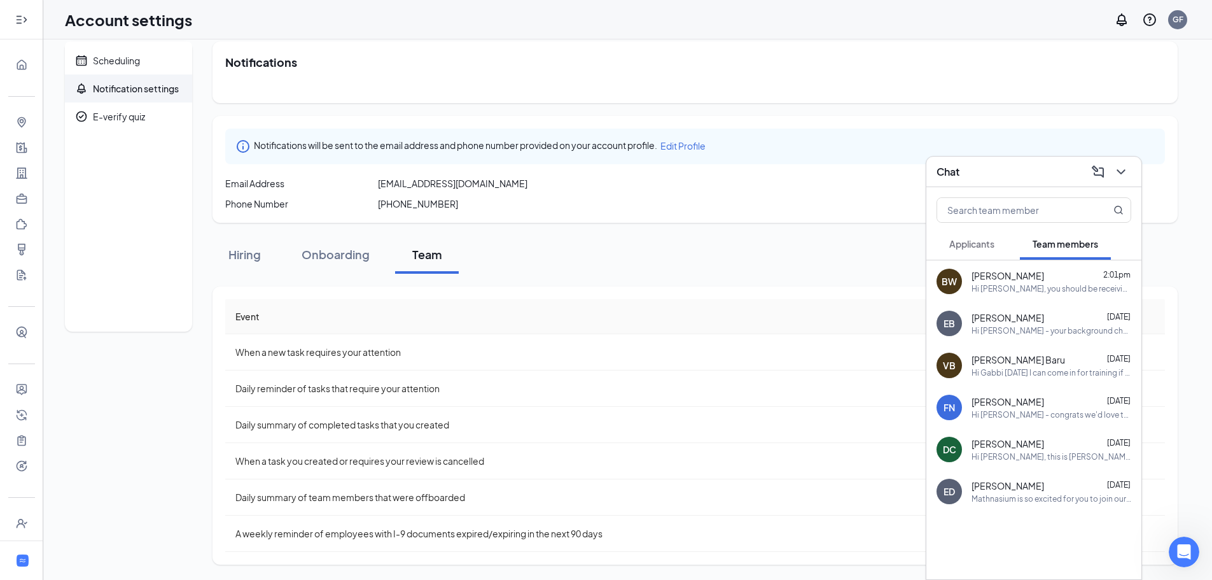
click at [1032, 295] on div "BW [PERSON_NAME] 2:01pm Hi [PERSON_NAME], you should be receiving an email from…" at bounding box center [1034, 281] width 215 height 42
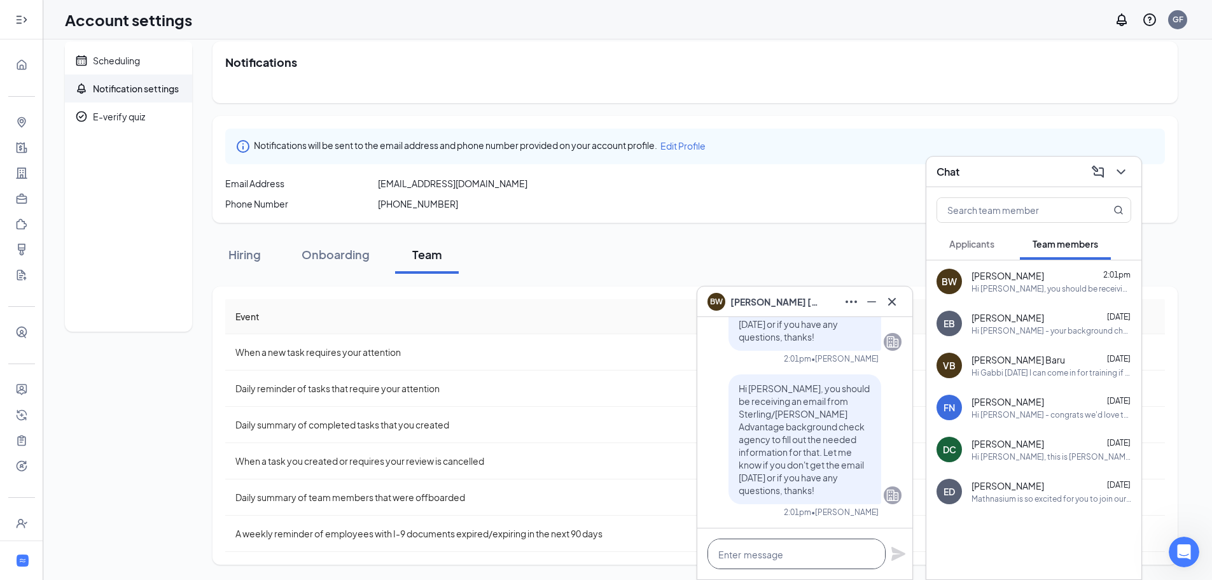
click at [822, 547] on textarea at bounding box center [797, 553] width 178 height 31
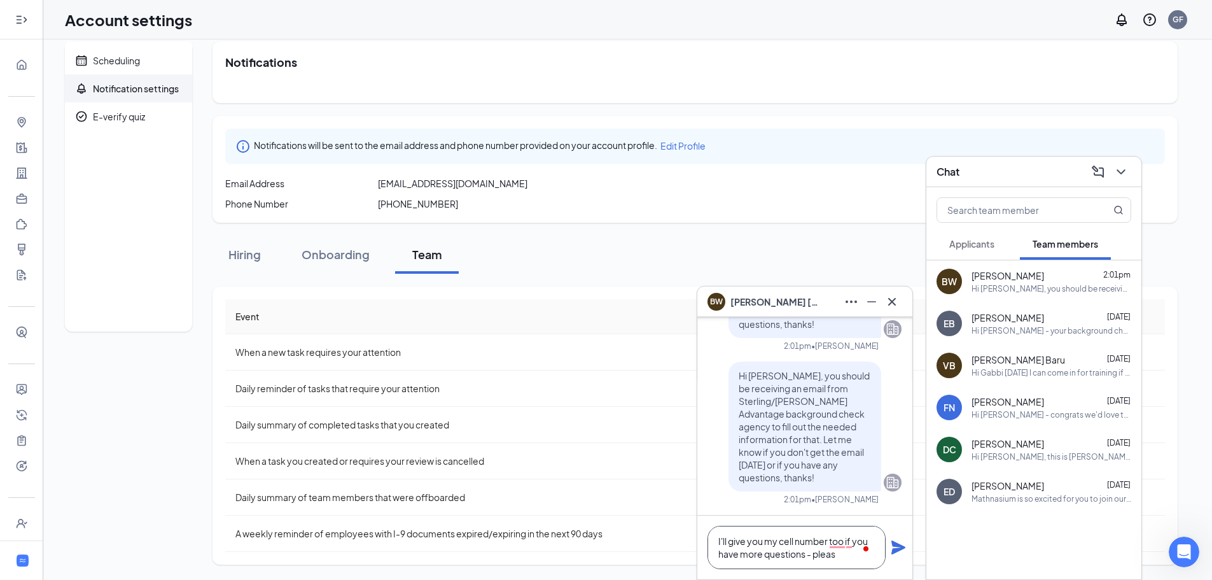
type textarea "I'll give you my cell number too if you have more questions - please"
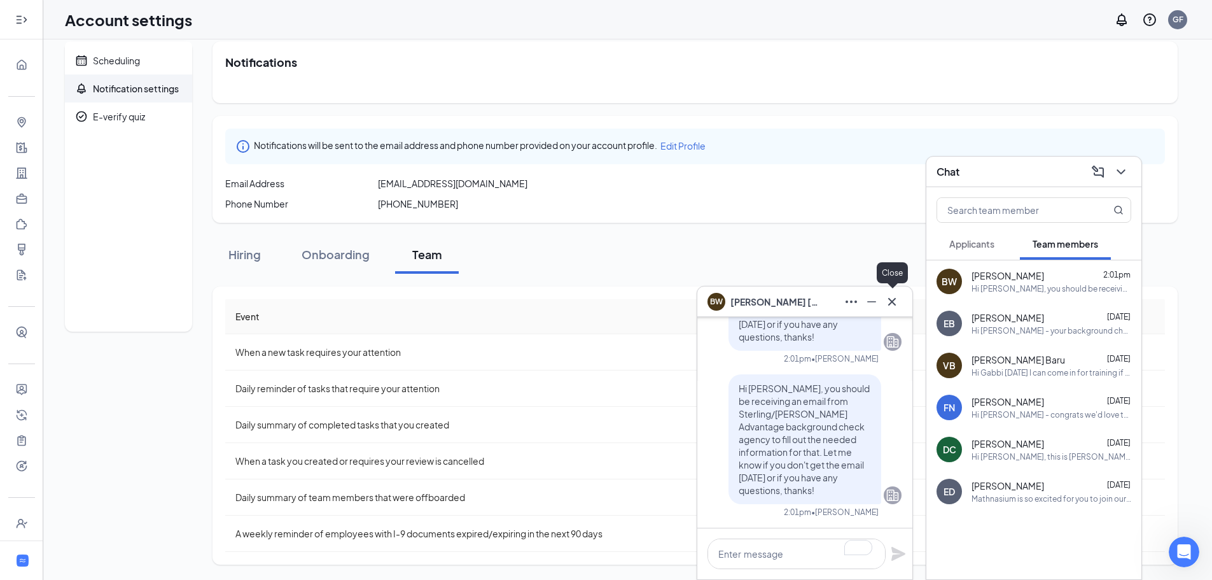
click at [897, 303] on icon "Cross" at bounding box center [892, 301] width 15 height 15
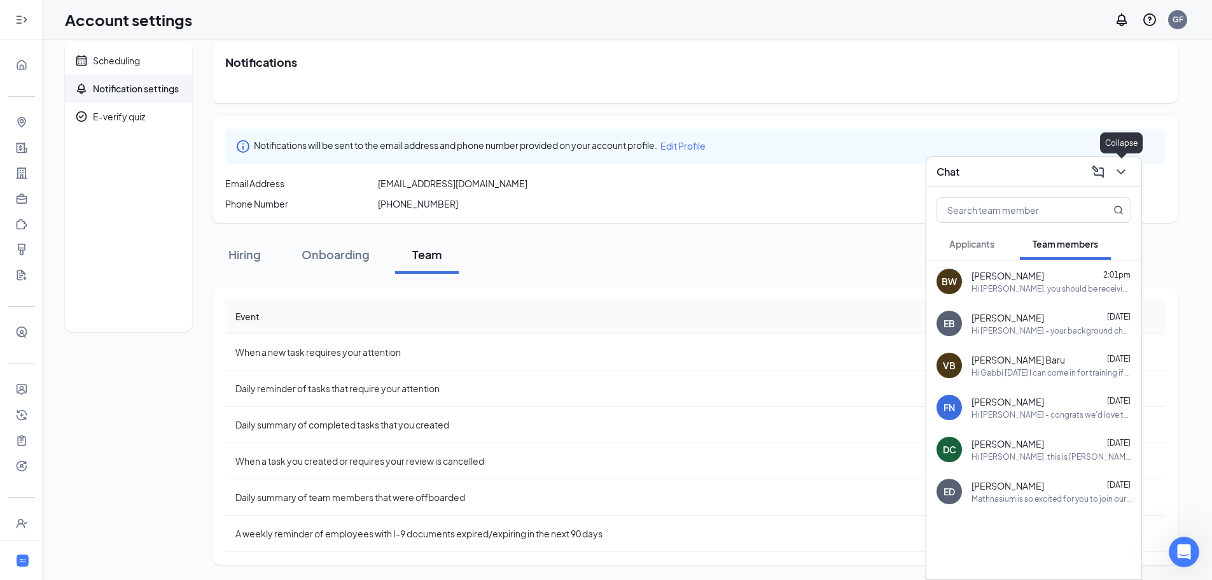
click at [1124, 178] on icon "ChevronDown" at bounding box center [1121, 171] width 15 height 15
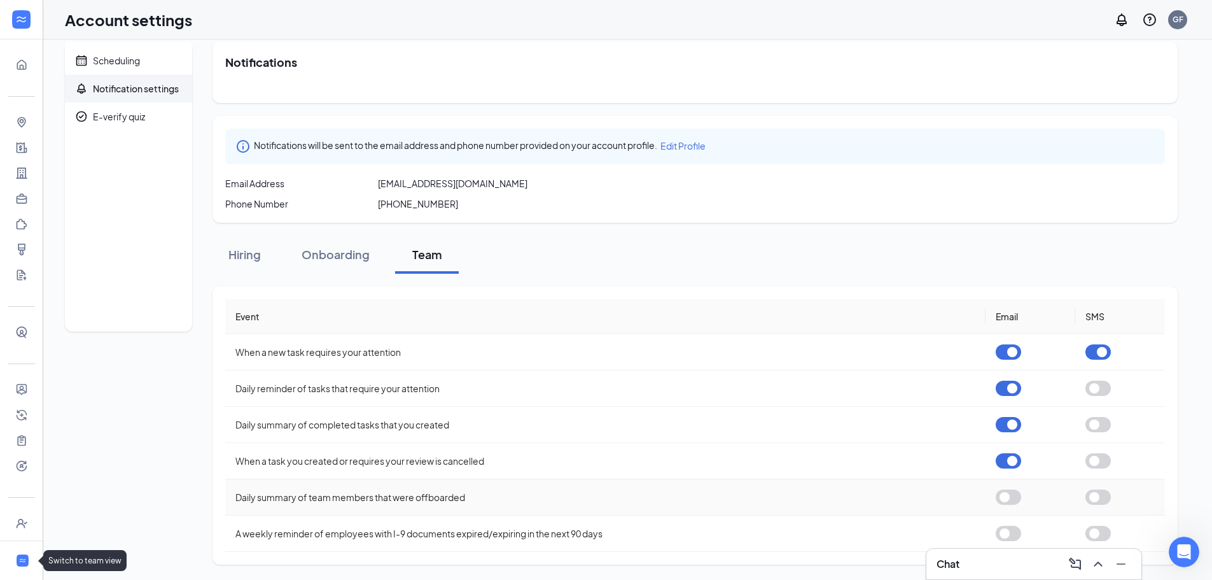
drag, startPoint x: 2, startPoint y: 560, endPoint x: 535, endPoint y: 496, distance: 537.1
click at [2, 560] on li "Switch to team view" at bounding box center [21, 560] width 43 height 39
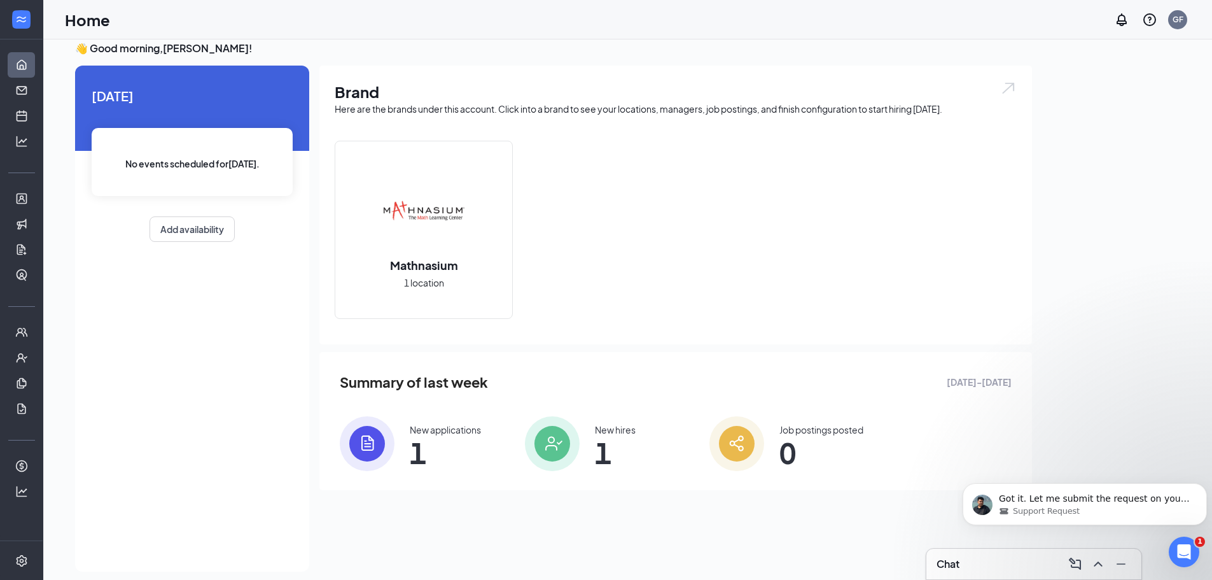
scroll to position [1856, 0]
click at [1130, 503] on p "Got it. Let me submit the request on your behalf, [PERSON_NAME]. Please bear wi…" at bounding box center [1095, 499] width 192 height 13
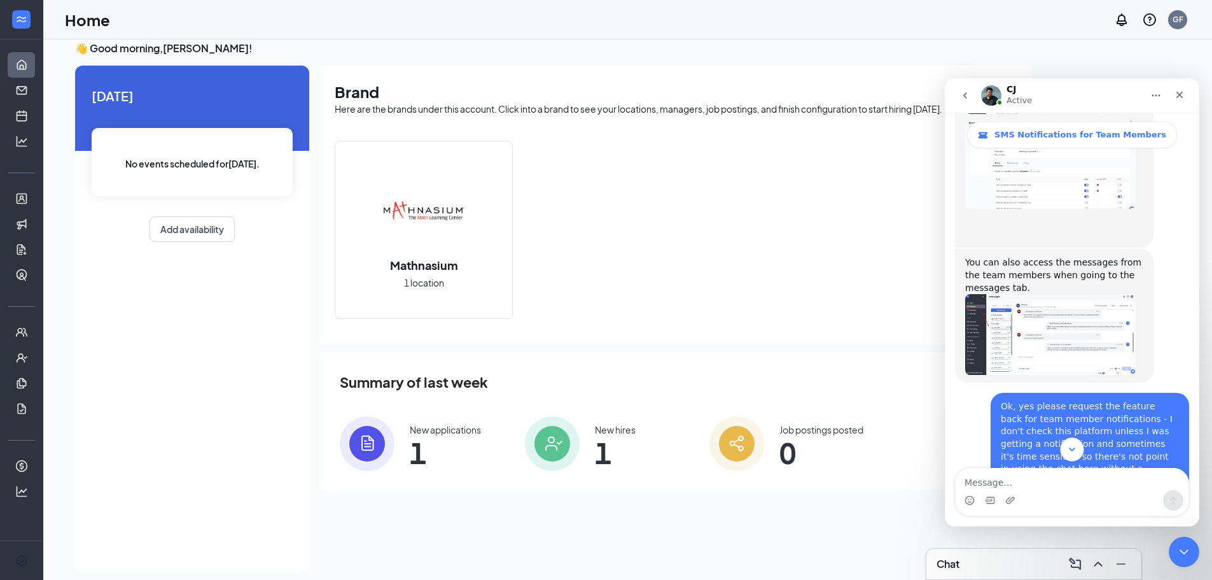
scroll to position [1877, 0]
type textarea "Thank you"
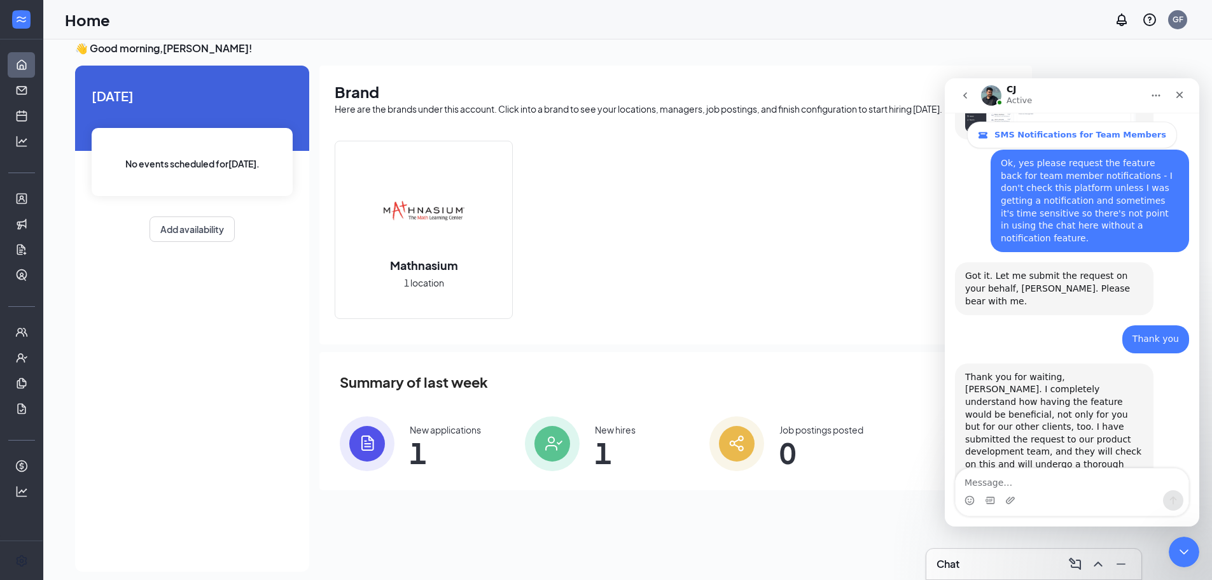
scroll to position [2123, 0]
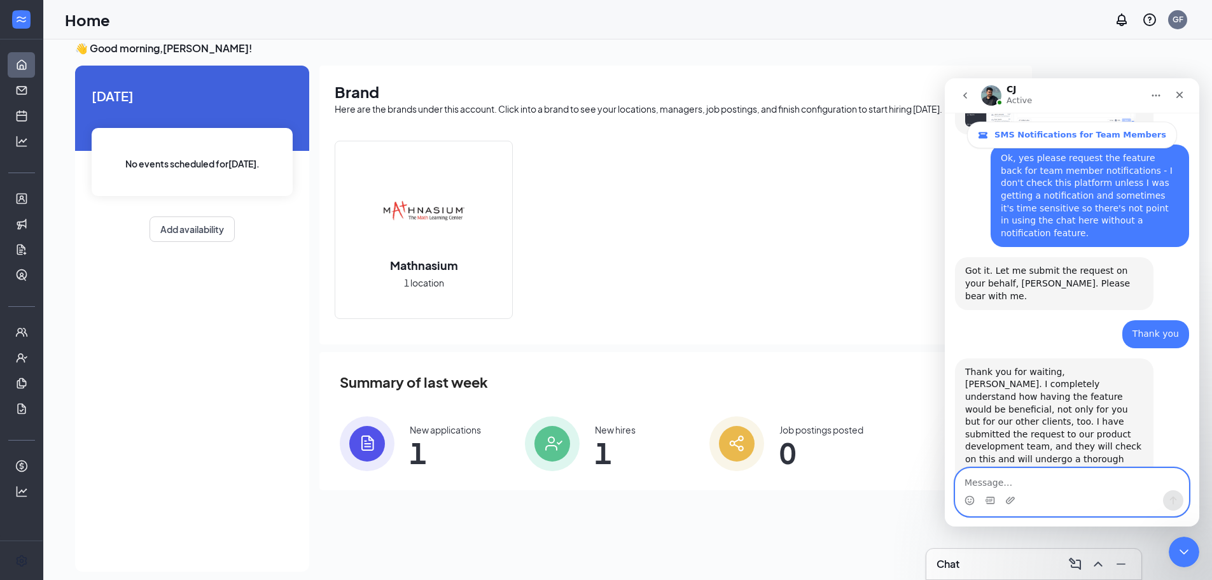
click at [1049, 487] on textarea "Message…" at bounding box center [1072, 479] width 233 height 22
type textarea "That's it, thanks!"
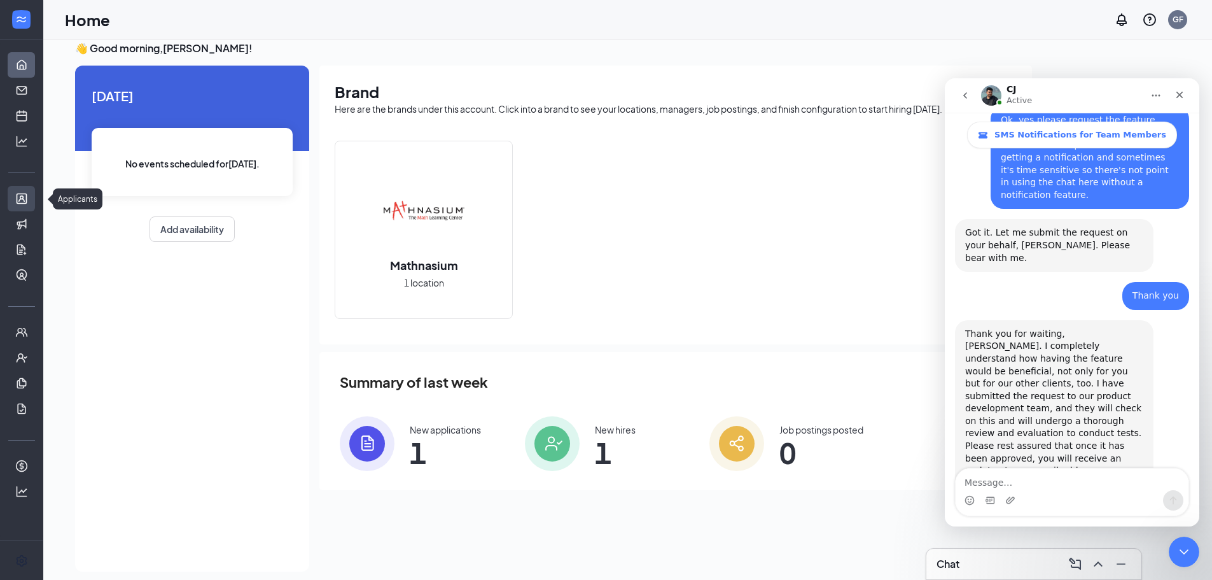
click at [33, 195] on link "Applicants" at bounding box center [39, 198] width 13 height 25
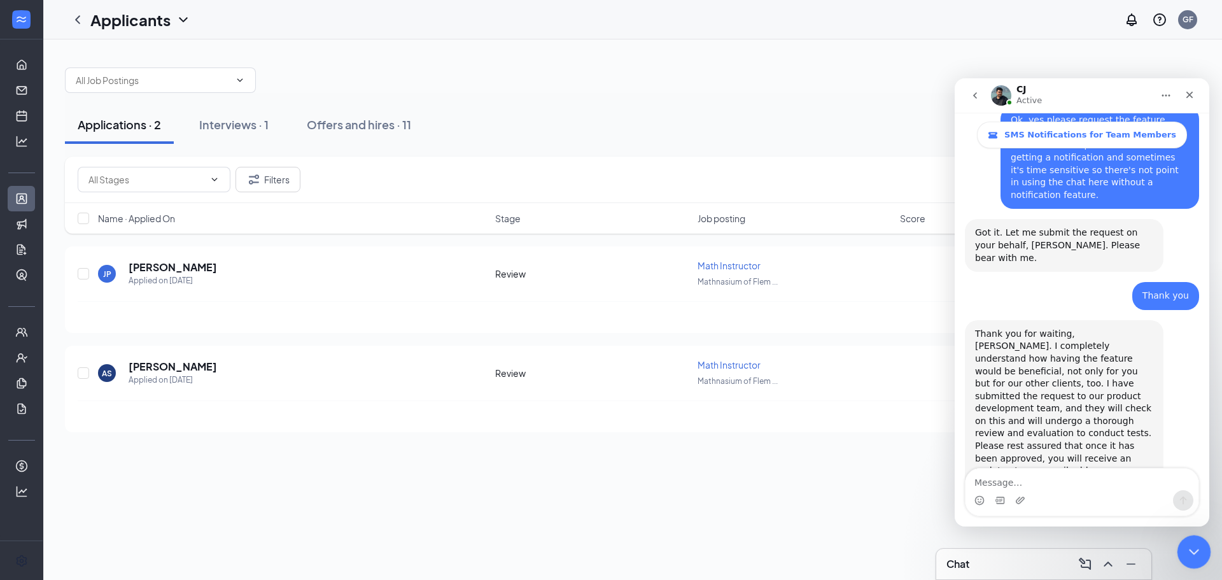
drag, startPoint x: 1201, startPoint y: 543, endPoint x: 1186, endPoint y: 544, distance: 15.3
click at [1200, 542] on div "Close Intercom Messenger" at bounding box center [1192, 550] width 31 height 31
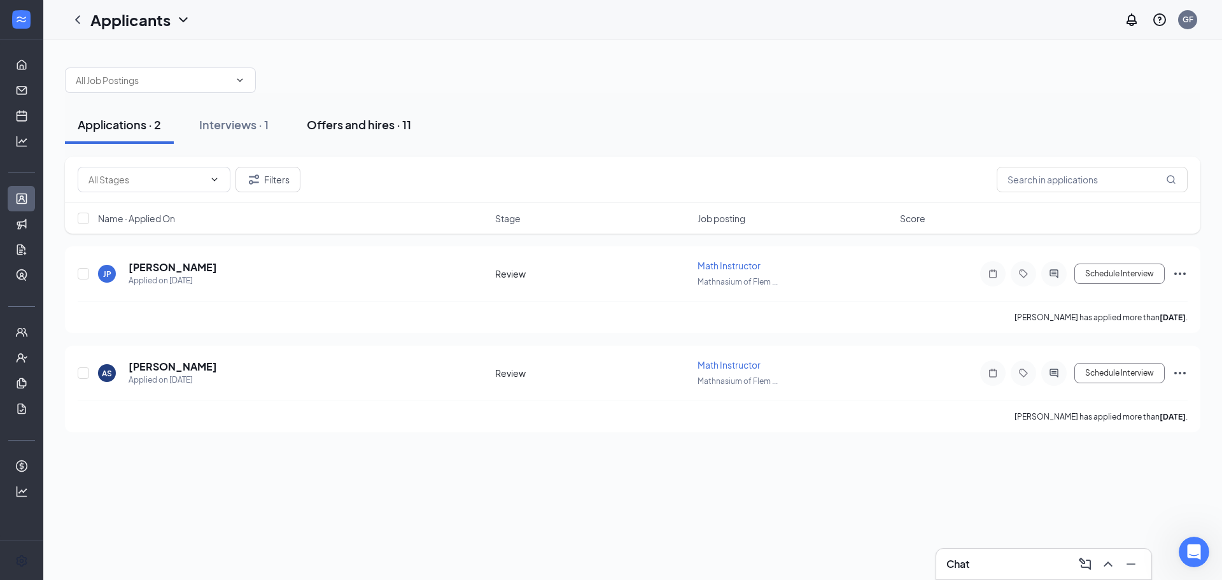
click at [325, 128] on div "Offers and hires · 11" at bounding box center [359, 124] width 104 height 16
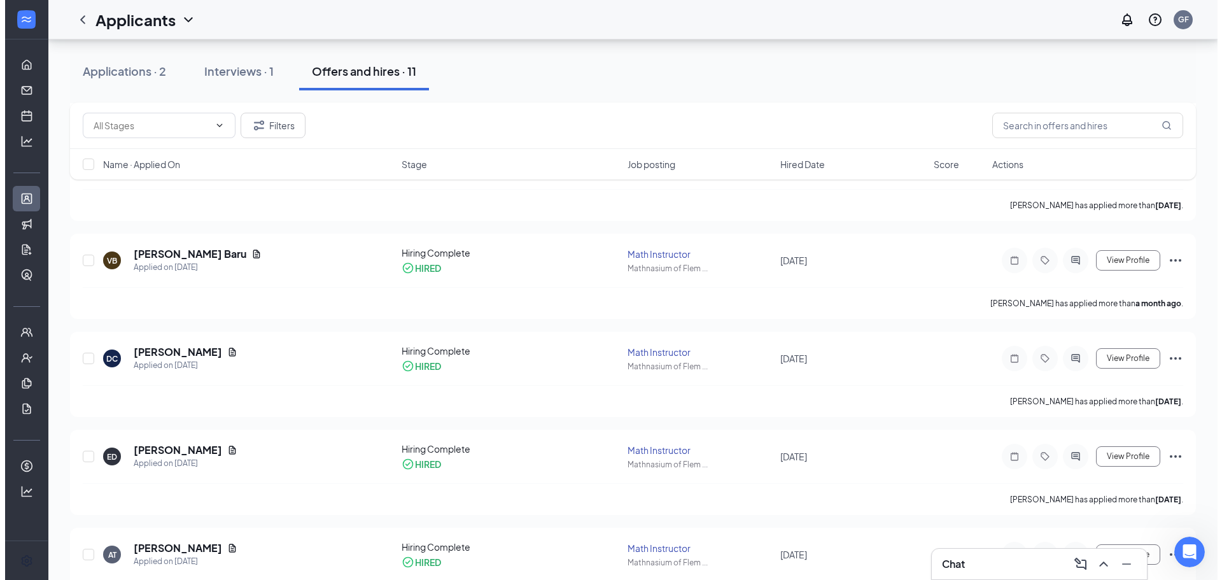
scroll to position [318, 0]
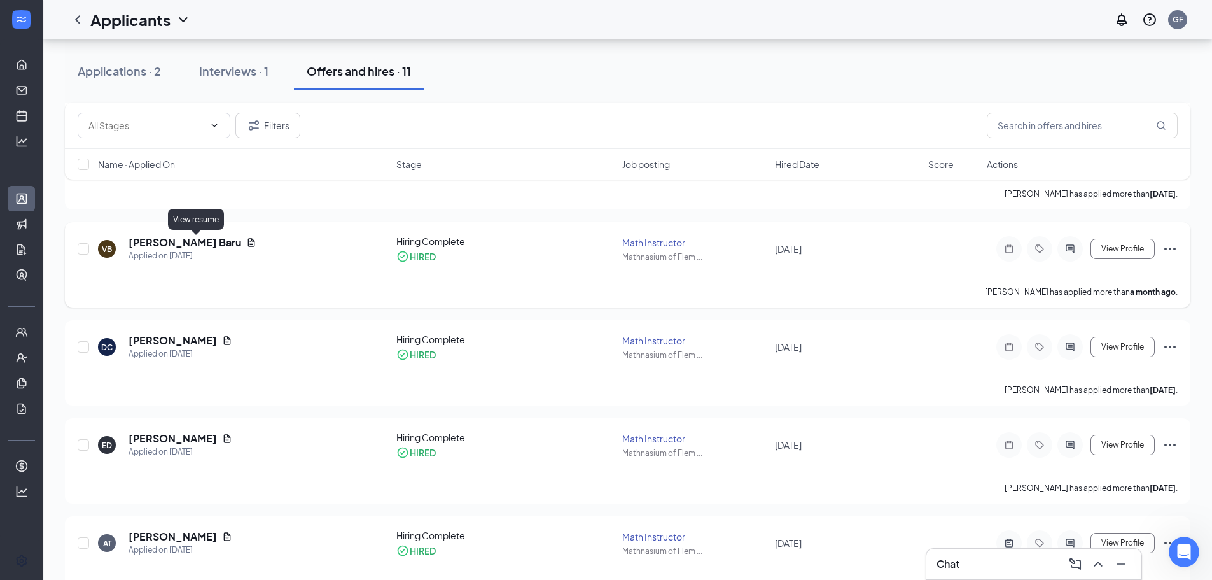
click at [246, 241] on icon "Document" at bounding box center [251, 242] width 10 height 10
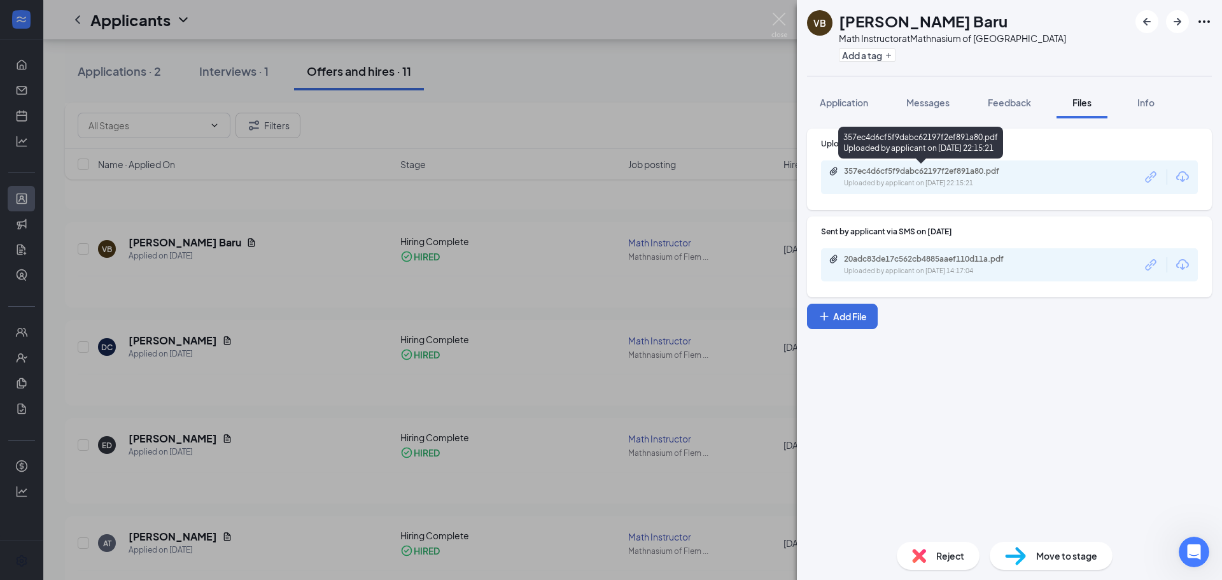
click at [917, 173] on div "357ec4d6cf5f9dabc62197f2ef891a80.pdf" at bounding box center [933, 171] width 178 height 10
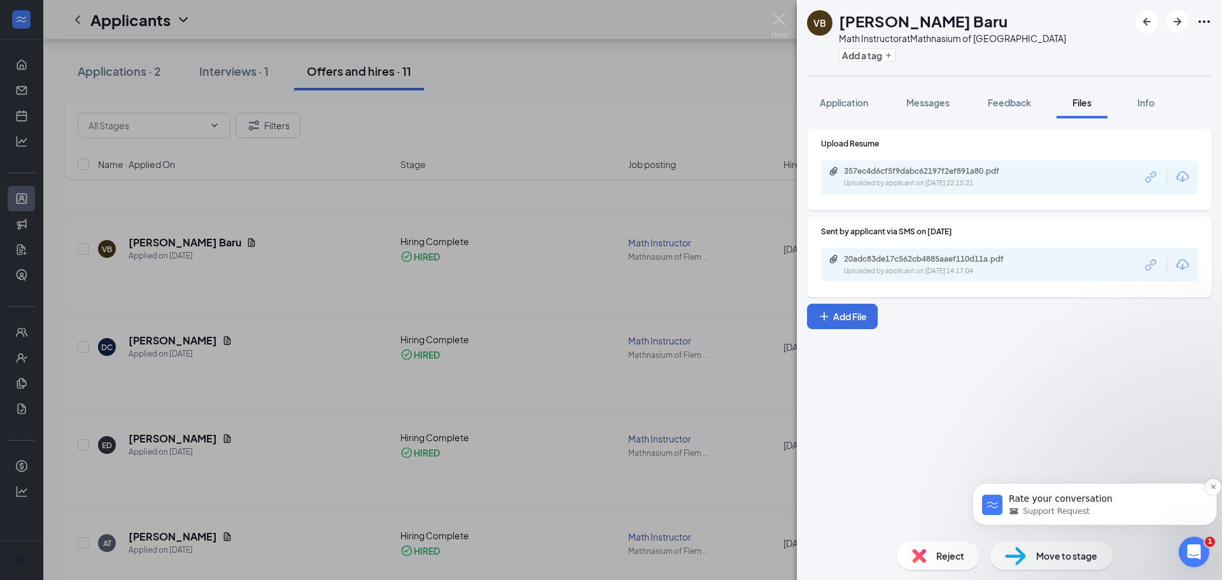
scroll to position [2407, 0]
click at [1049, 513] on span "Support Request" at bounding box center [1056, 510] width 67 height 11
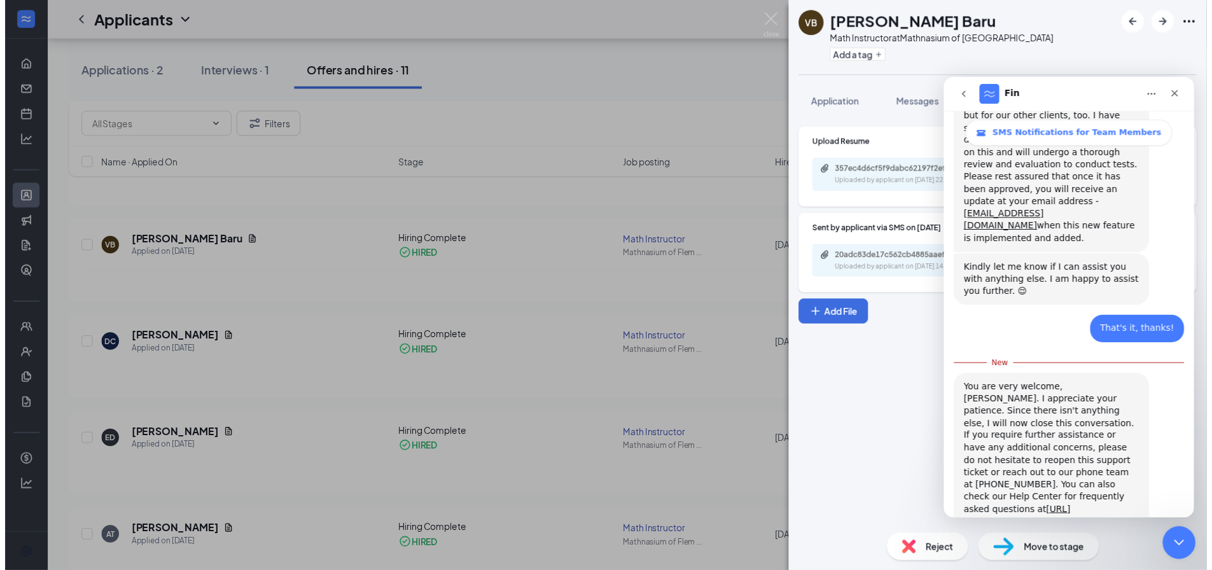
scroll to position [2428, 0]
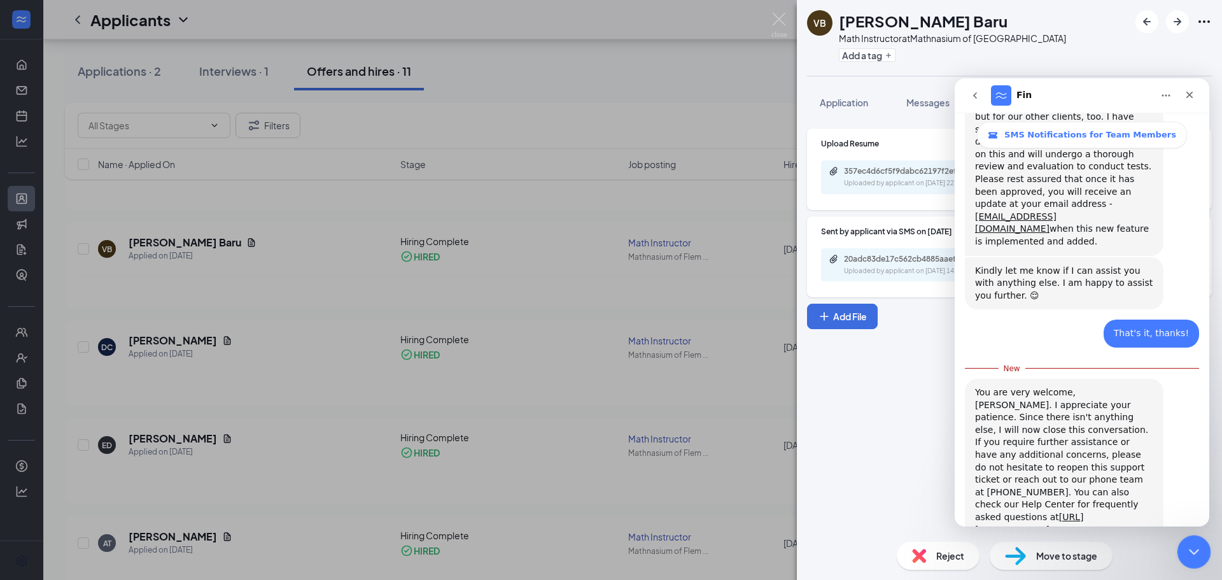
click at [1194, 555] on icon "Close Intercom Messenger" at bounding box center [1191, 549] width 15 height 15
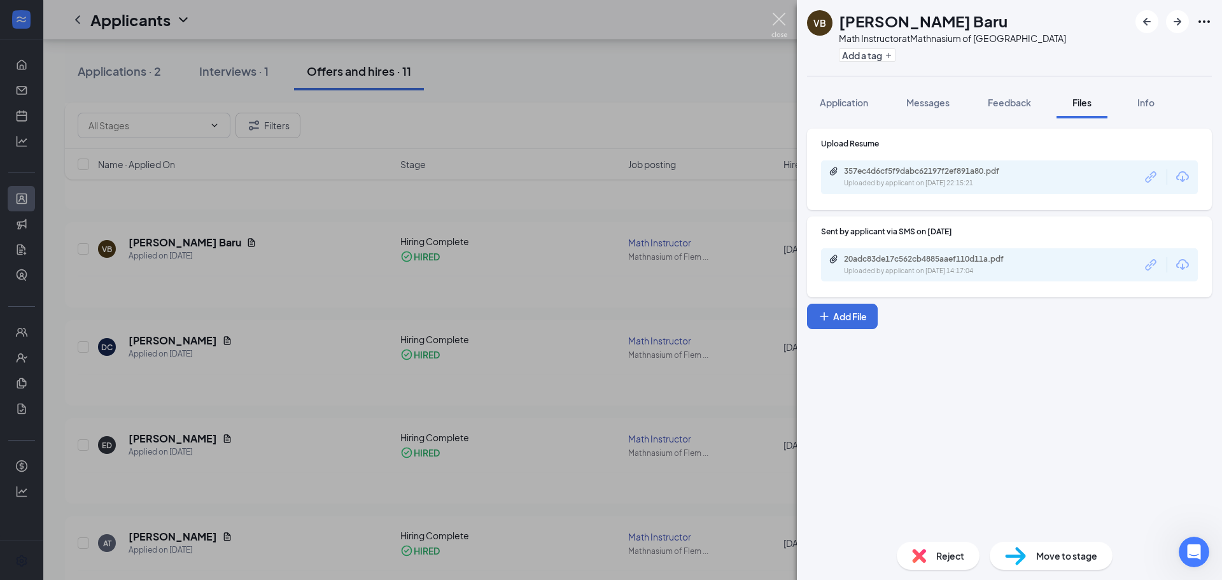
drag, startPoint x: 776, startPoint y: 19, endPoint x: 354, endPoint y: 374, distance: 551.0
click at [776, 19] on img at bounding box center [779, 25] width 16 height 25
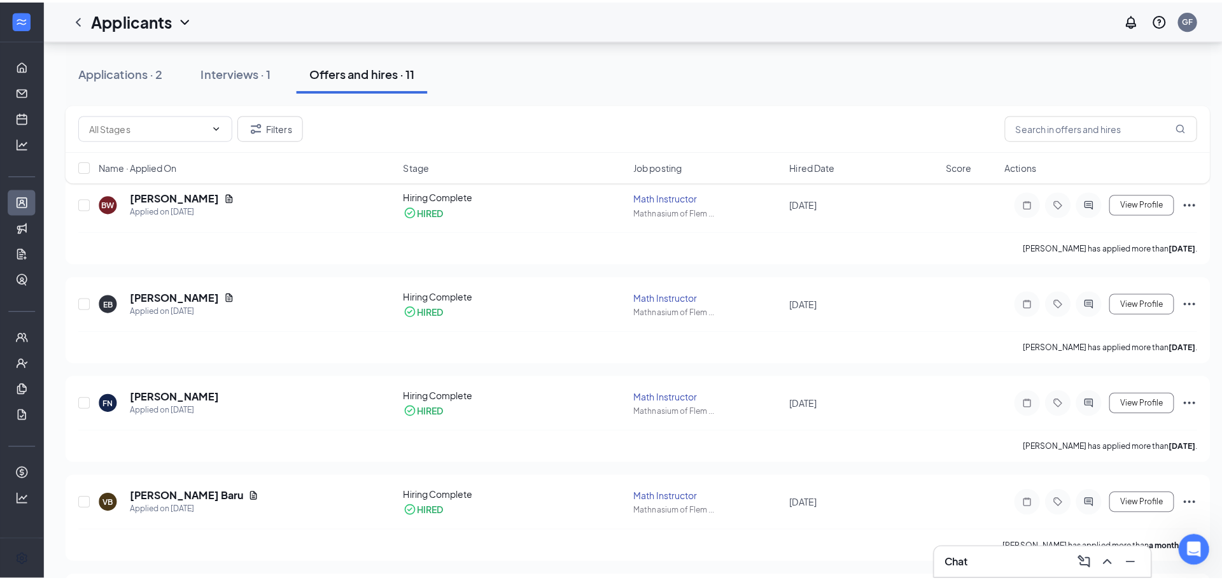
scroll to position [57, 0]
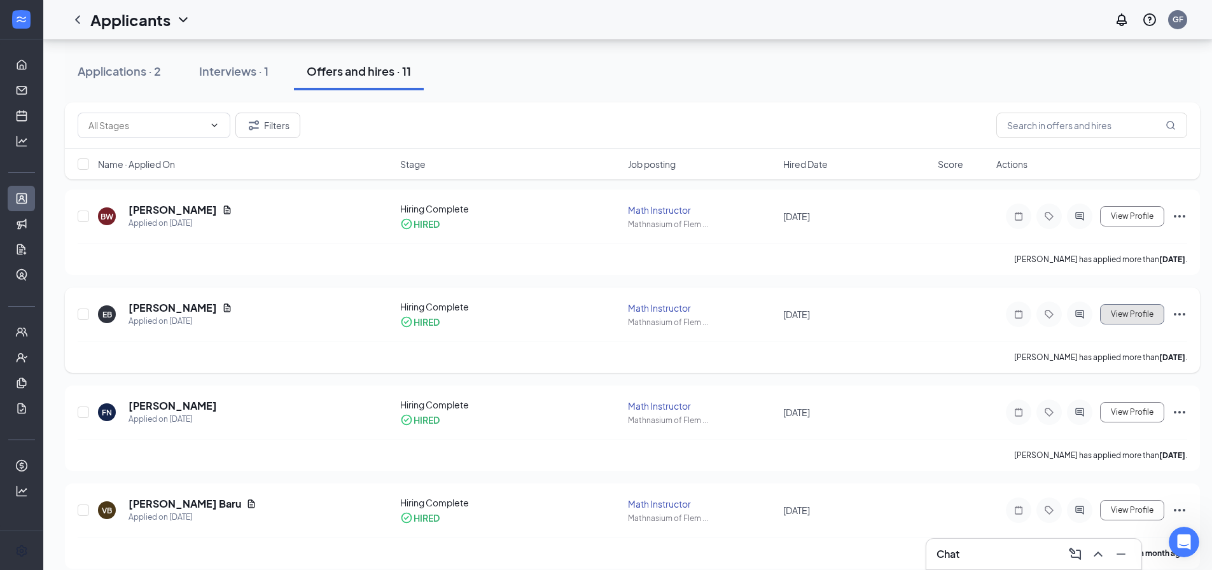
click at [1124, 313] on span "View Profile" at bounding box center [1132, 314] width 43 height 9
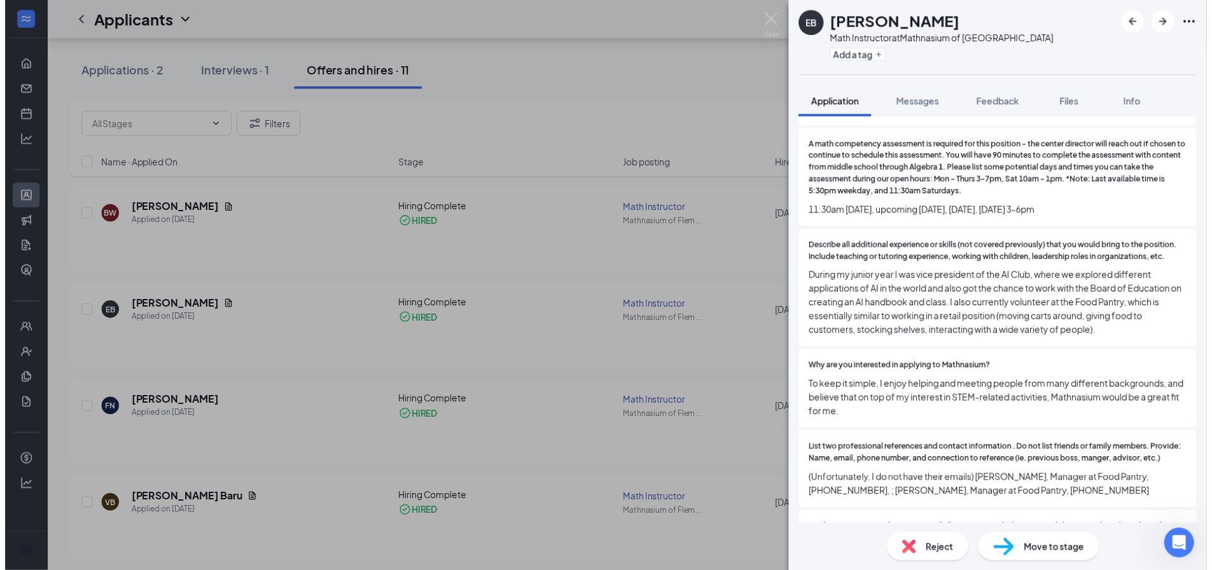
scroll to position [974, 0]
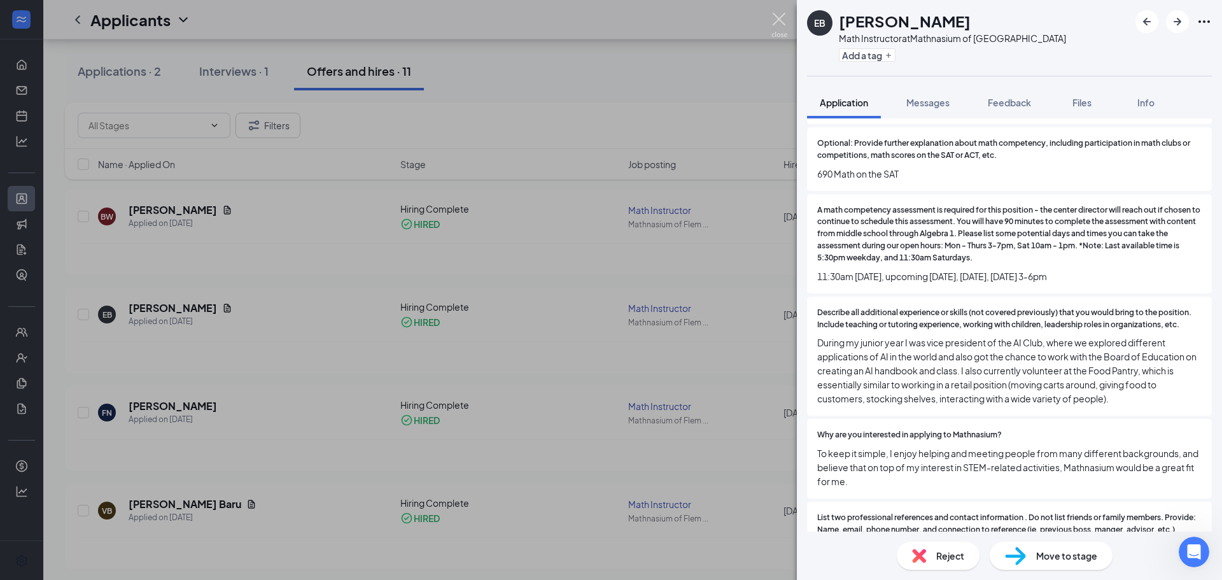
click at [779, 22] on img at bounding box center [779, 25] width 16 height 25
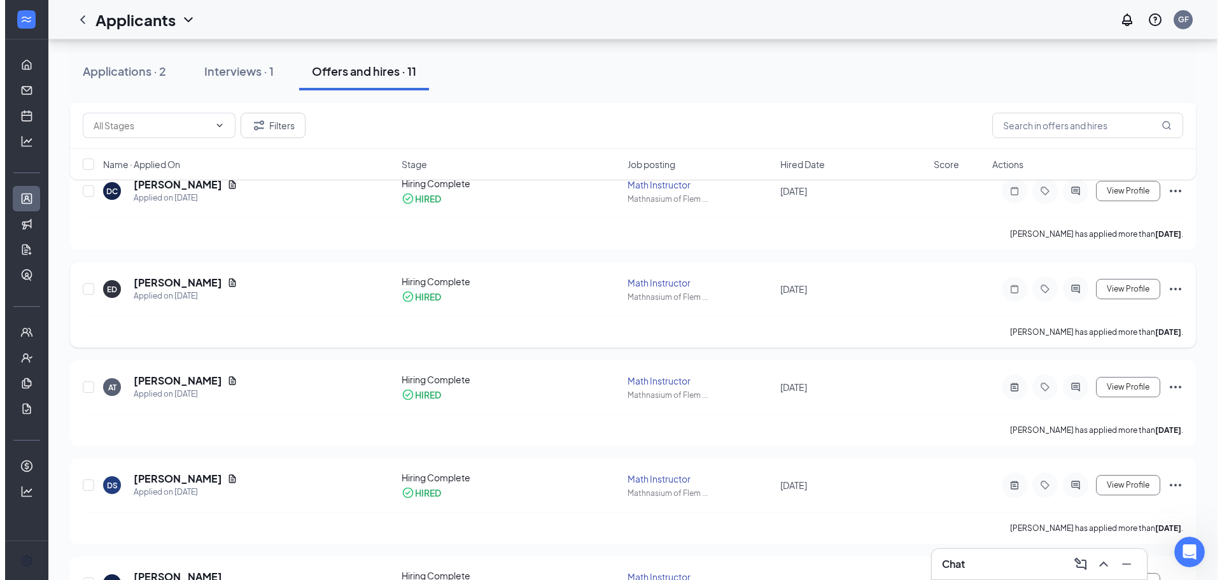
scroll to position [509, 0]
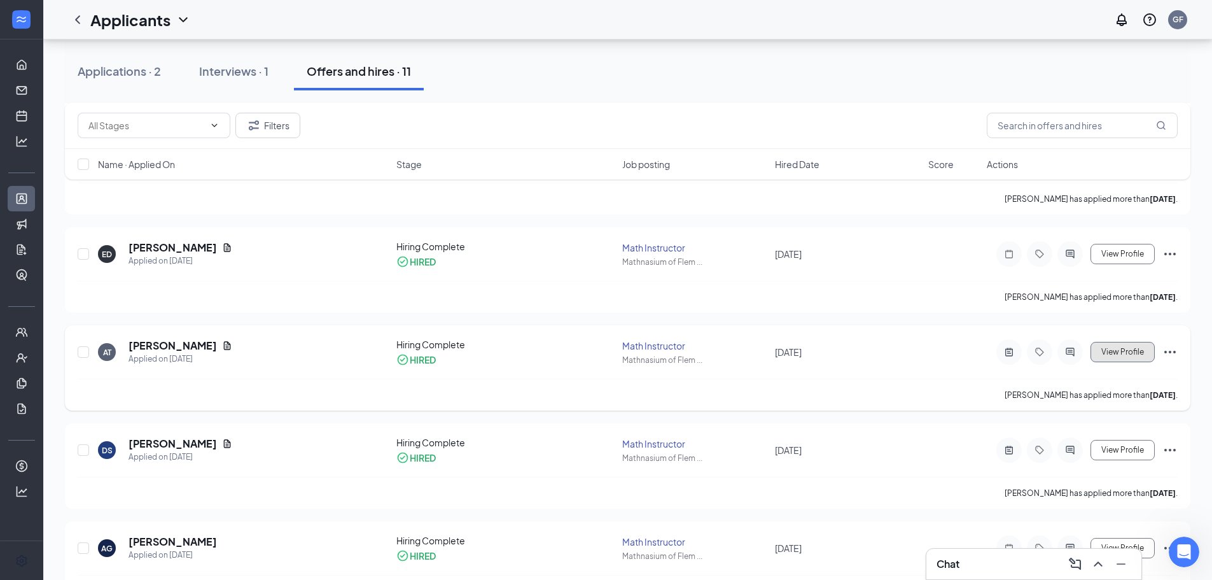
click at [1102, 348] on span "View Profile" at bounding box center [1123, 351] width 43 height 9
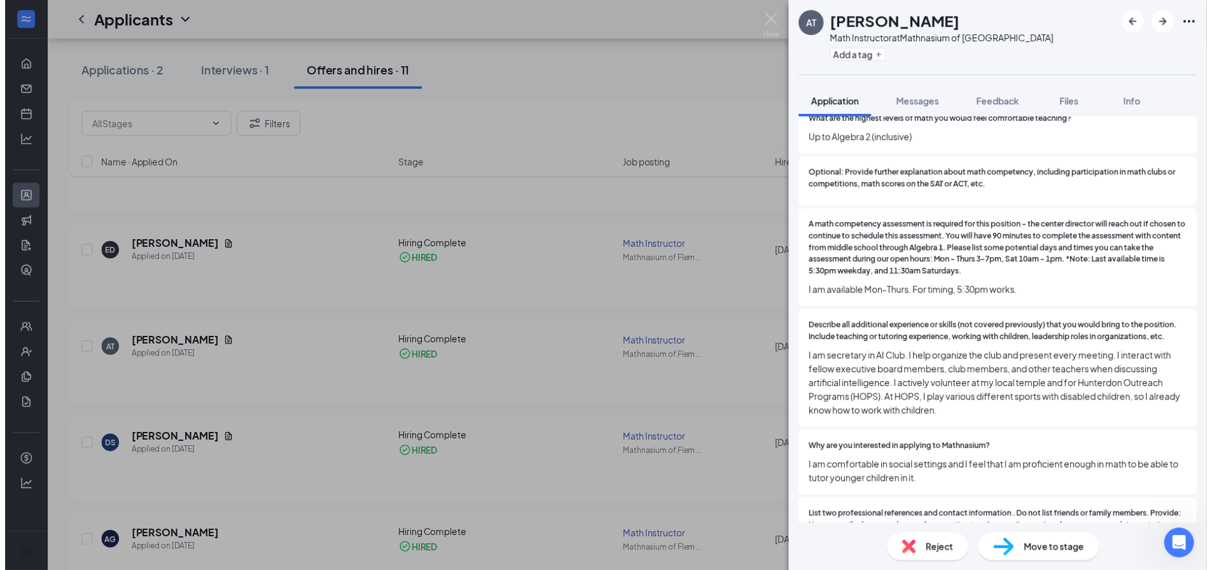
scroll to position [1018, 0]
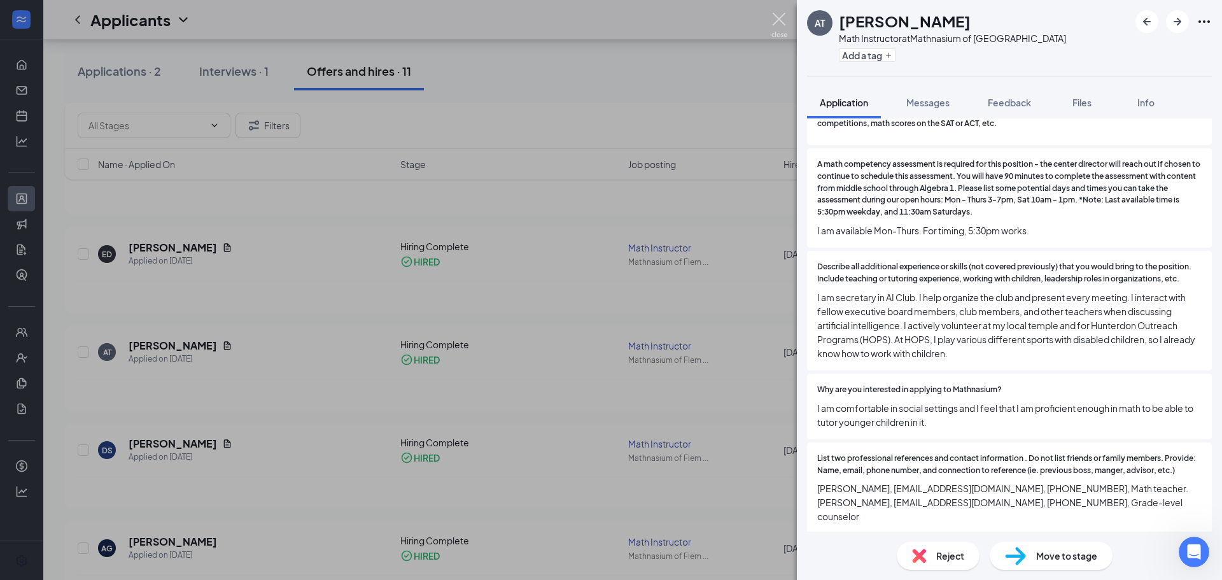
click at [779, 17] on img at bounding box center [779, 25] width 16 height 25
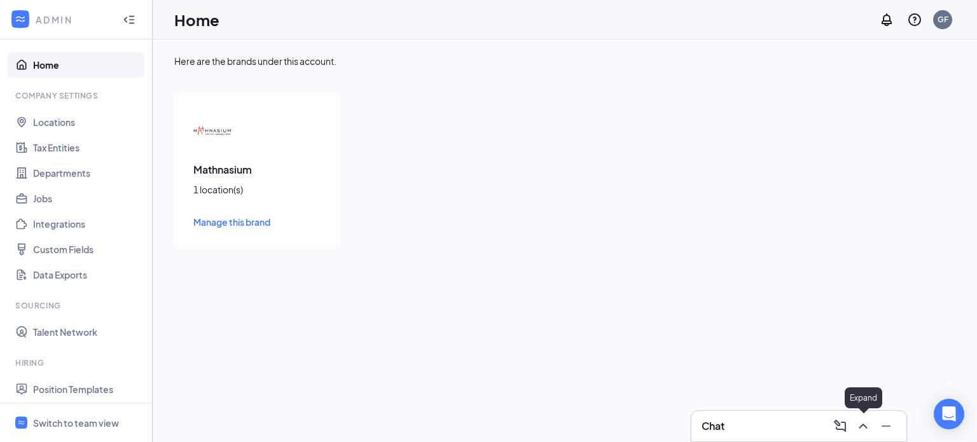
click at [867, 427] on icon "ChevronUp" at bounding box center [863, 426] width 15 height 15
